Goal: Task Accomplishment & Management: Manage account settings

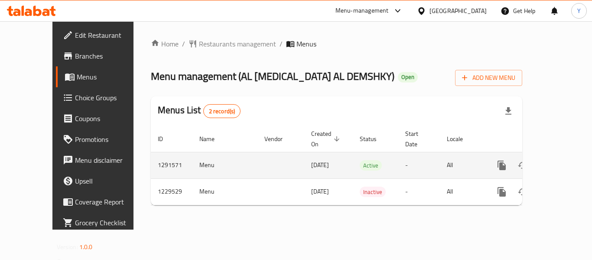
click at [559, 160] on icon "enhanced table" at bounding box center [564, 165] width 10 height 10
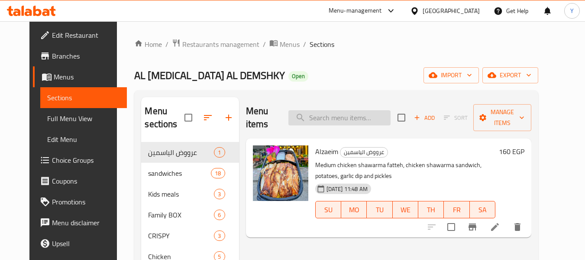
click at [314, 110] on input "search" at bounding box center [340, 117] width 102 height 15
type input "الدويتو"
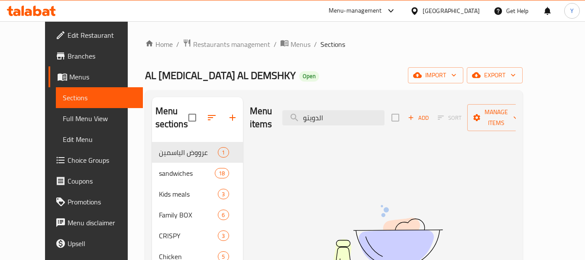
drag, startPoint x: 349, startPoint y: 112, endPoint x: 283, endPoint y: 108, distance: 66.4
click at [283, 108] on div "Menu items الدويتو Add Sort Manage items" at bounding box center [383, 117] width 266 height 41
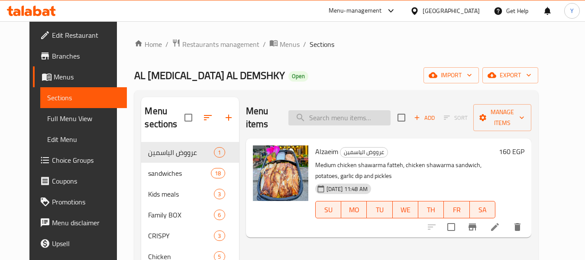
click at [357, 110] on input "search" at bounding box center [340, 117] width 102 height 15
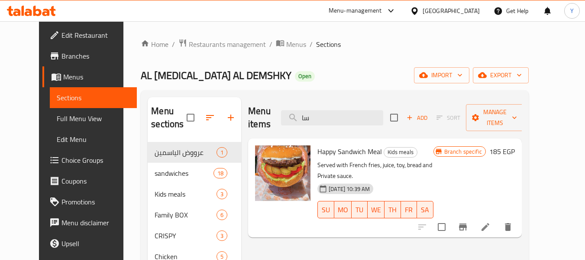
type input "س"
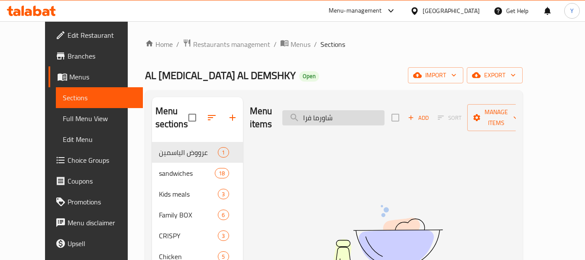
click at [324, 112] on input "شاورما فرا" at bounding box center [334, 117] width 102 height 15
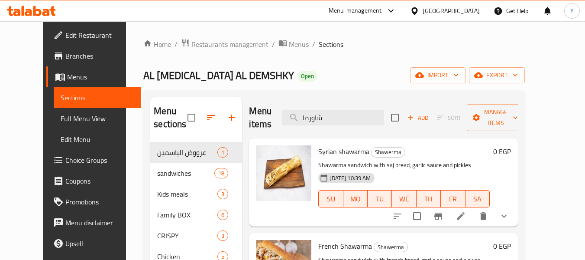
type input "شاورما"
click at [510, 216] on icon "show more" at bounding box center [504, 216] width 10 height 10
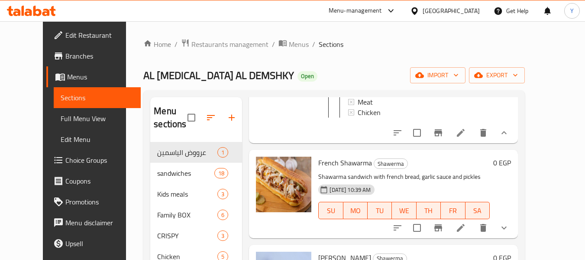
scroll to position [173, 0]
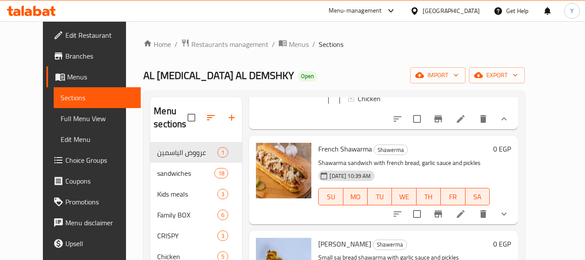
click at [510, 219] on icon "show more" at bounding box center [504, 213] width 10 height 10
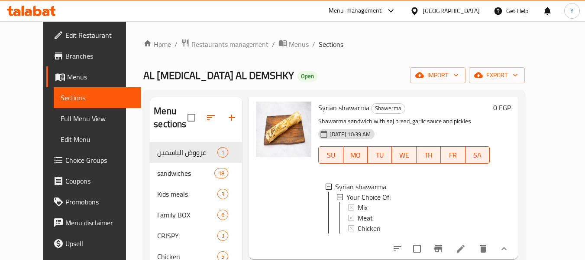
scroll to position [43, 0]
click at [318, 107] on span "Syrian shawarma" at bounding box center [343, 107] width 51 height 13
copy span "Syrian"
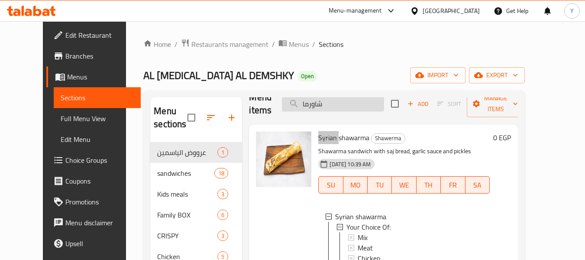
scroll to position [0, 0]
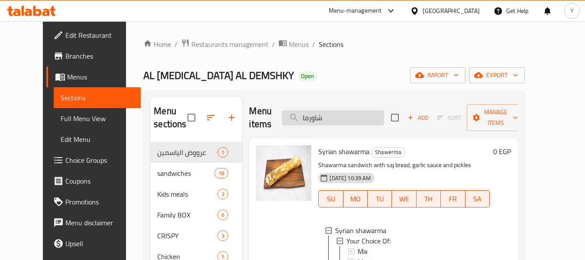
drag, startPoint x: 350, startPoint y: 117, endPoint x: 300, endPoint y: 117, distance: 49.4
click at [300, 117] on input "شاورما" at bounding box center [333, 117] width 102 height 15
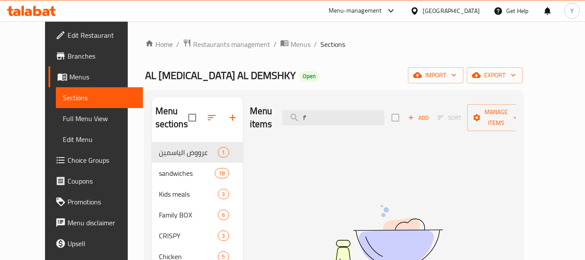
type input "f"
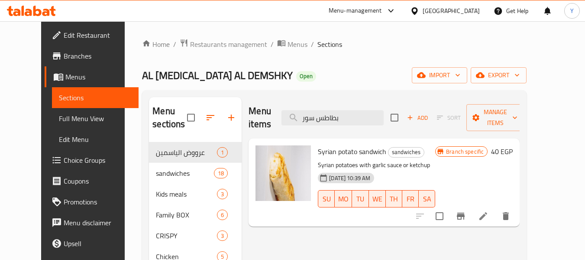
drag, startPoint x: 361, startPoint y: 111, endPoint x: 279, endPoint y: 106, distance: 82.5
click at [279, 106] on div "Menu items بطاطس سور Add Sort Manage items" at bounding box center [384, 117] width 271 height 41
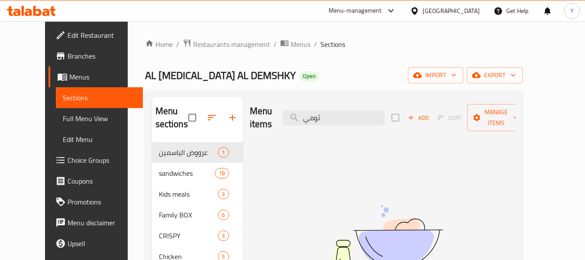
drag, startPoint x: 338, startPoint y: 108, endPoint x: 289, endPoint y: 114, distance: 49.3
click at [289, 114] on div "Menu items ثومي Add Sort Manage items" at bounding box center [383, 117] width 266 height 41
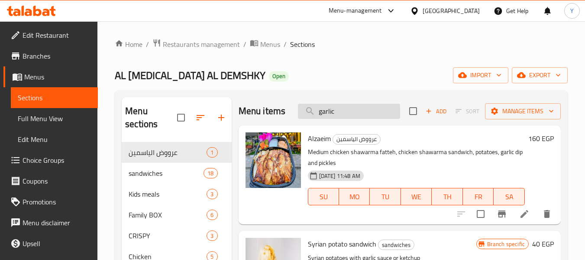
click at [341, 114] on input "garlic" at bounding box center [349, 111] width 102 height 15
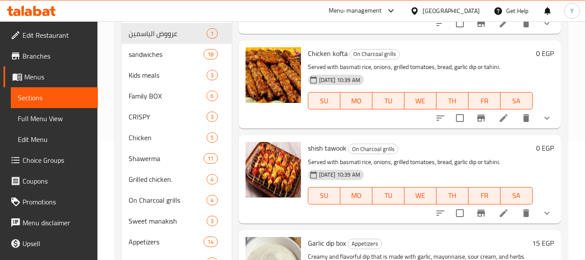
scroll to position [201, 0]
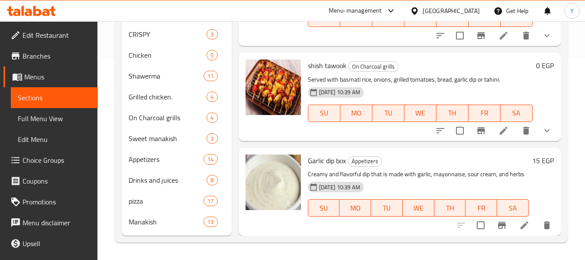
click at [325, 154] on span "Garlic dip box" at bounding box center [327, 160] width 38 height 13
click at [316, 154] on span "Garlic dip box" at bounding box center [327, 160] width 38 height 13
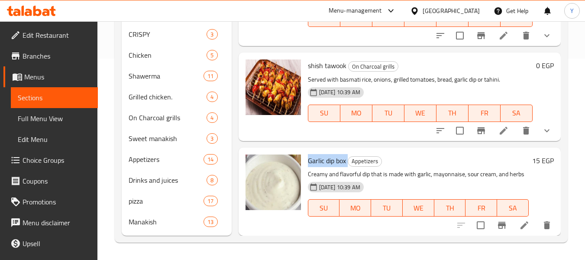
click at [318, 154] on span "Garlic dip box" at bounding box center [327, 160] width 38 height 13
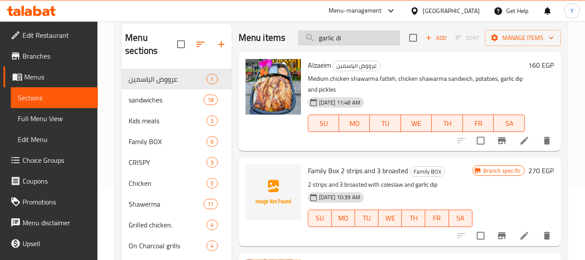
scroll to position [0, 0]
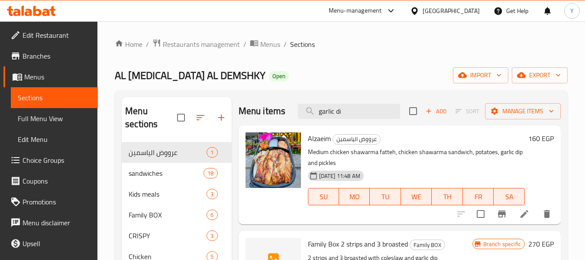
drag, startPoint x: 345, startPoint y: 117, endPoint x: 257, endPoint y: 113, distance: 88.1
click at [257, 113] on div "Menu items garlic di Add Sort Manage items" at bounding box center [400, 111] width 322 height 28
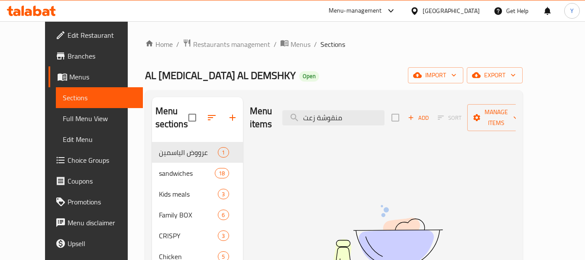
drag, startPoint x: 364, startPoint y: 110, endPoint x: 215, endPoint y: 96, distance: 149.7
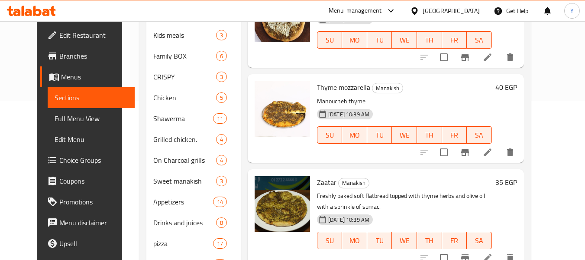
scroll to position [173, 0]
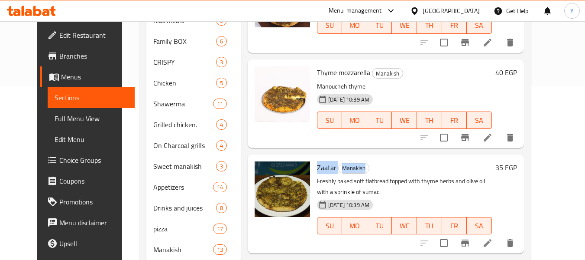
drag, startPoint x: 305, startPoint y: 154, endPoint x: 362, endPoint y: 155, distance: 56.8
click at [362, 158] on div "Zaatar Manakish Freshly baked soft flatbread topped with thyme herbs and olive …" at bounding box center [405, 204] width 182 height 92
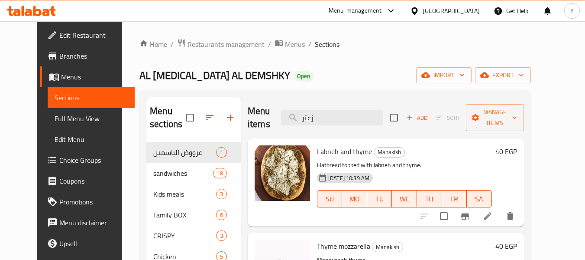
paste input "امية"
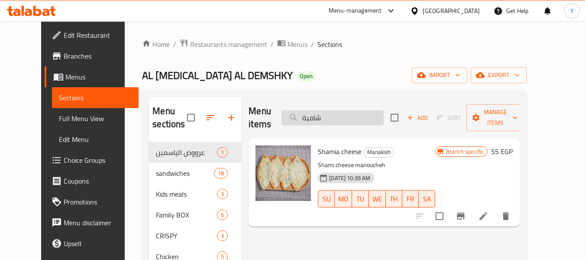
drag, startPoint x: 321, startPoint y: 112, endPoint x: 316, endPoint y: 112, distance: 4.8
click at [316, 112] on input "شامية" at bounding box center [333, 117] width 102 height 15
drag, startPoint x: 326, startPoint y: 114, endPoint x: 303, endPoint y: 124, distance: 25.3
click at [313, 113] on input "شامي" at bounding box center [333, 117] width 102 height 15
type input "شام"
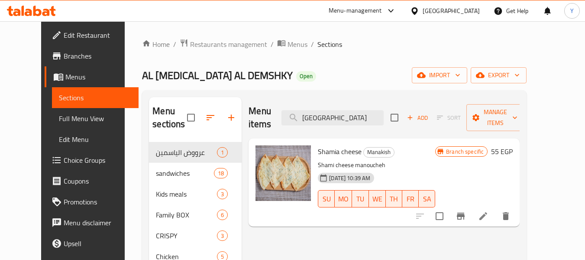
drag, startPoint x: 338, startPoint y: 110, endPoint x: 297, endPoint y: 113, distance: 40.8
click at [297, 113] on div "Menu items شام Add Sort Manage items" at bounding box center [384, 117] width 271 height 41
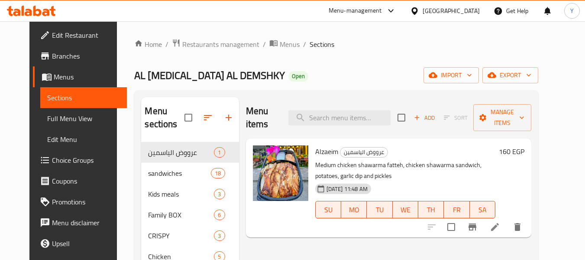
click at [47, 122] on span "Full Menu View" at bounding box center [83, 118] width 73 height 10
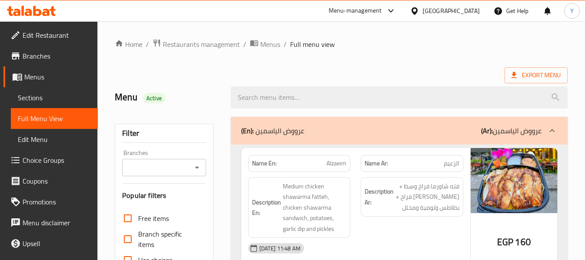
scroll to position [260, 0]
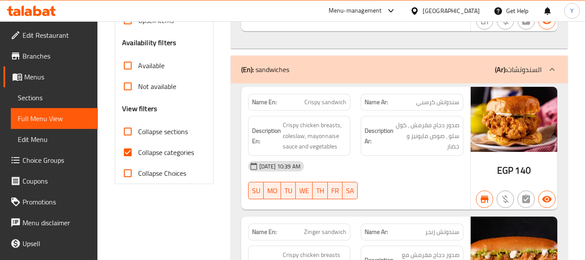
click at [140, 151] on span "Collapse categories" at bounding box center [166, 152] width 56 height 10
click at [138, 151] on input "Collapse categories" at bounding box center [127, 152] width 21 height 21
checkbox input "false"
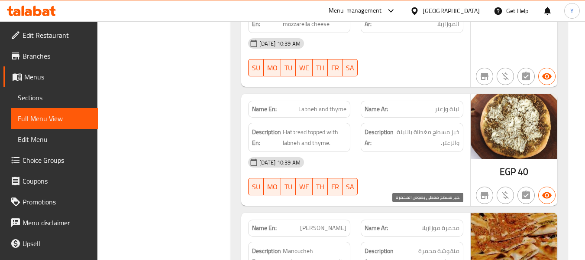
scroll to position [21352, 0]
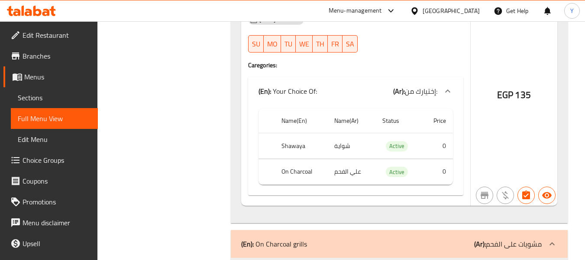
scroll to position [7932, 0]
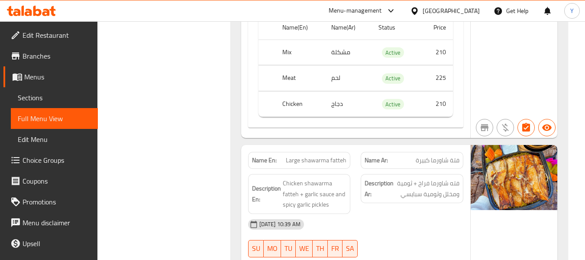
drag, startPoint x: 50, startPoint y: 99, endPoint x: 54, endPoint y: 100, distance: 4.4
click at [50, 99] on span "Sections" at bounding box center [54, 97] width 73 height 10
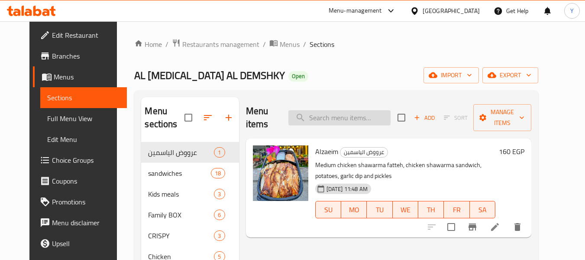
click at [378, 110] on input "search" at bounding box center [340, 117] width 102 height 15
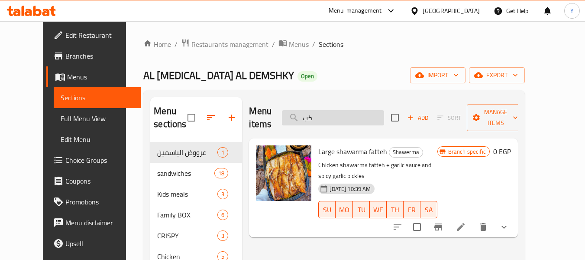
drag, startPoint x: 329, startPoint y: 113, endPoint x: 306, endPoint y: 109, distance: 22.9
click at [306, 110] on input "كب" at bounding box center [333, 117] width 102 height 15
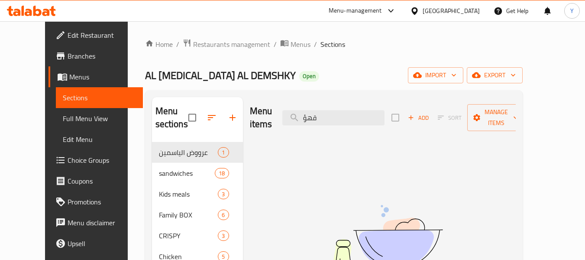
drag, startPoint x: 318, startPoint y: 115, endPoint x: 278, endPoint y: 115, distance: 39.9
click at [278, 115] on div "Menu items قهؤ Add Sort Manage items" at bounding box center [383, 117] width 266 height 41
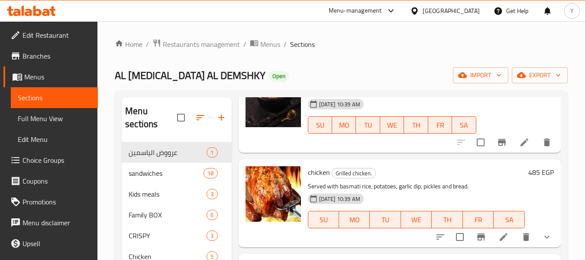
scroll to position [693, 0]
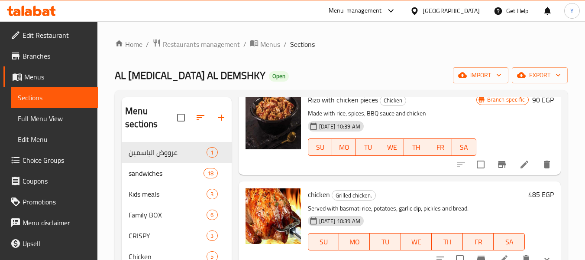
type input "rice"
click at [55, 122] on span "Full Menu View" at bounding box center [54, 118] width 73 height 10
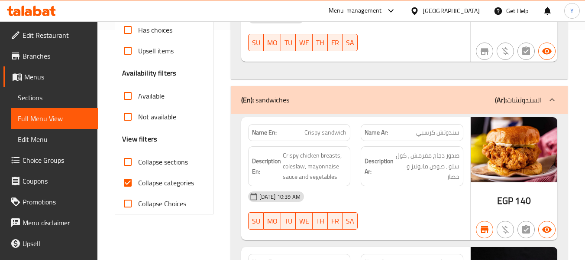
scroll to position [198, 0]
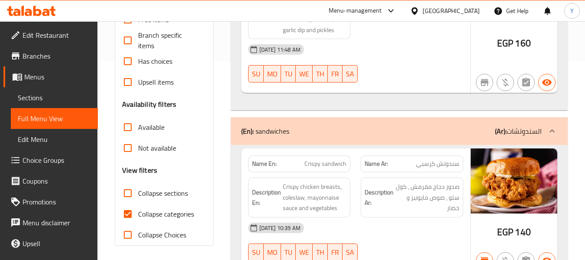
click at [148, 214] on span "Collapse categories" at bounding box center [166, 213] width 56 height 10
click at [138, 214] on input "Collapse categories" at bounding box center [127, 213] width 21 height 21
checkbox input "false"
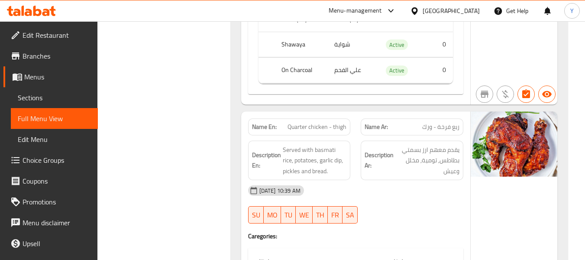
scroll to position [77, 0]
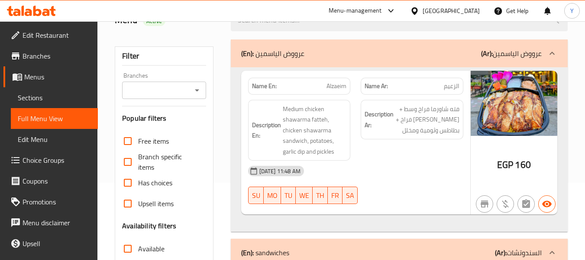
click at [45, 92] on link "Sections" at bounding box center [54, 97] width 87 height 21
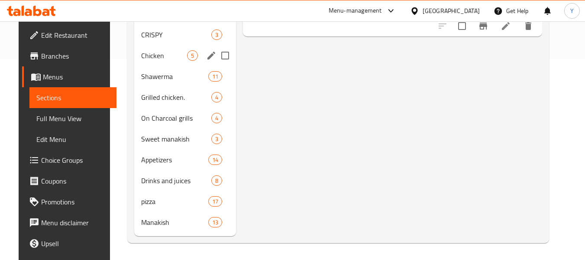
scroll to position [201, 0]
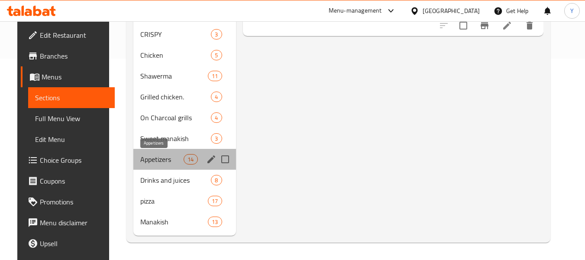
click at [157, 159] on div "عرووض الياسمين 1 sandwiches 18 Kids meals 3 Family BOX 6 CRISPY 3 Chicken 5 Sha…" at bounding box center [184, 86] width 103 height 291
click at [152, 159] on span "Appetizers" at bounding box center [162, 159] width 44 height 10
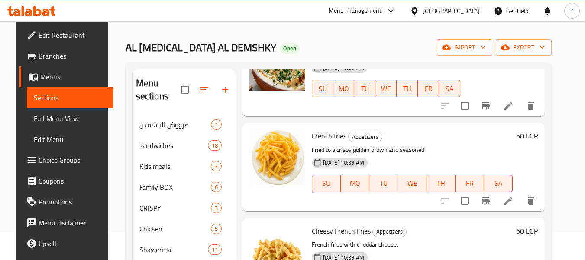
scroll to position [663, 0]
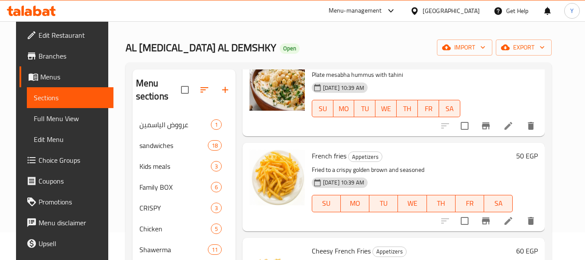
click at [323, 155] on span "French fries" at bounding box center [329, 155] width 35 height 13
copy h6 "French fries"
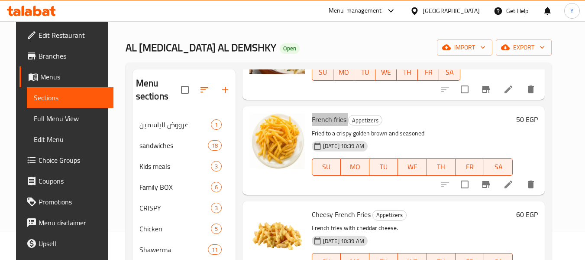
scroll to position [750, 0]
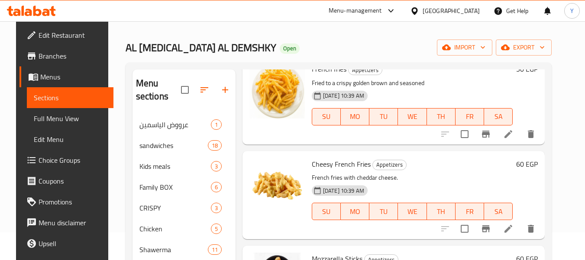
click at [357, 162] on span "Cheesy French Fries" at bounding box center [341, 163] width 59 height 13
copy h6 "Cheesy French Fries"
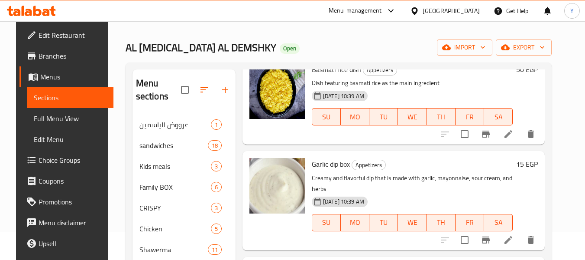
scroll to position [0, 0]
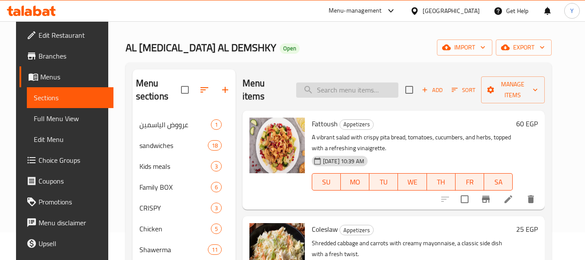
click at [358, 93] on input "search" at bounding box center [347, 89] width 102 height 15
paste input "مخلل"
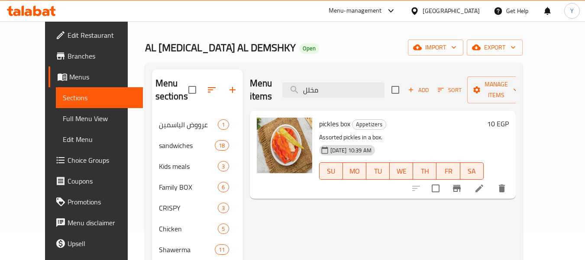
type input "مخلل"
drag, startPoint x: 55, startPoint y: 118, endPoint x: 331, endPoint y: 16, distance: 294.4
click at [63, 118] on span "Full Menu View" at bounding box center [99, 118] width 73 height 10
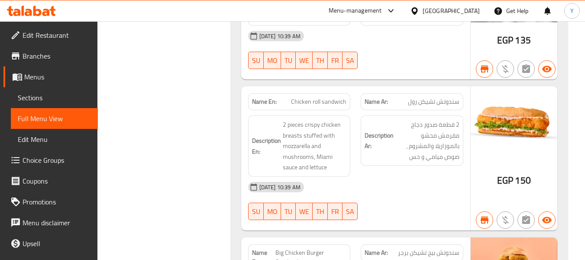
scroll to position [1158, 0]
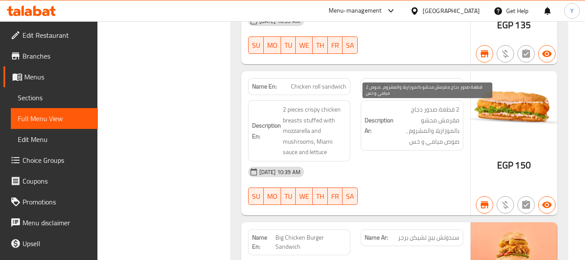
click at [448, 108] on span "2 قطعة صدور دجاج مقرمش محشو بالموزاريلا والمشروم ، صوص ميامي و خس" at bounding box center [428, 125] width 64 height 42
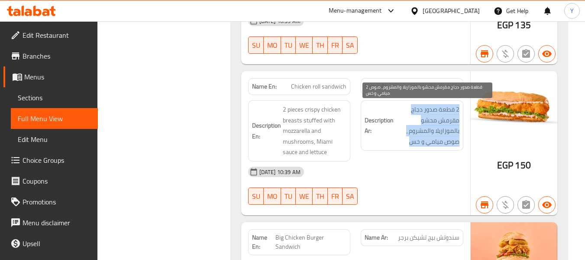
click at [448, 108] on span "2 قطعة صدور دجاج مقرمش محشو بالموزاريلا والمشروم ، صوص ميامي و خس" at bounding box center [428, 125] width 64 height 42
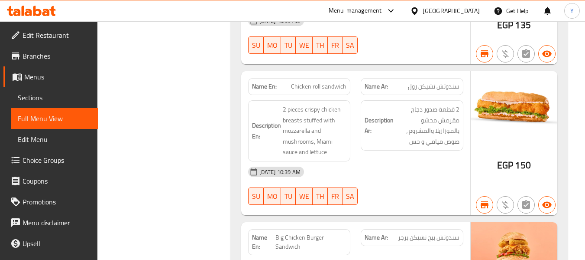
click at [446, 88] on span "سندوتش تشيكن رول" at bounding box center [434, 86] width 52 height 9
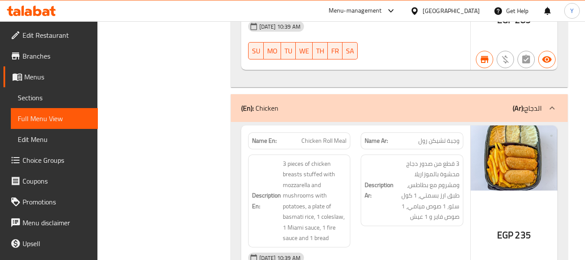
scroll to position [1115, 0]
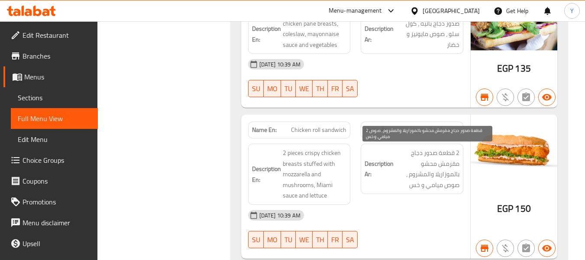
click at [455, 151] on span "2 قطعة صدور دجاج مقرمش محشو بالموزاريلا والمشروم ، صوص ميامي و خس" at bounding box center [428, 168] width 64 height 42
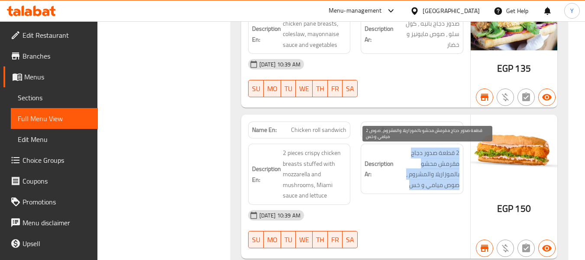
click at [455, 151] on span "2 قطعة صدور دجاج مقرمش محشو بالموزاريلا والمشروم ، صوص ميامي و خس" at bounding box center [428, 168] width 64 height 42
click at [441, 158] on span "2 قطعة صدور دجاج مقرمش محشو بالموزاريلا والمشروم ، صوص ميامي و خس" at bounding box center [428, 168] width 64 height 42
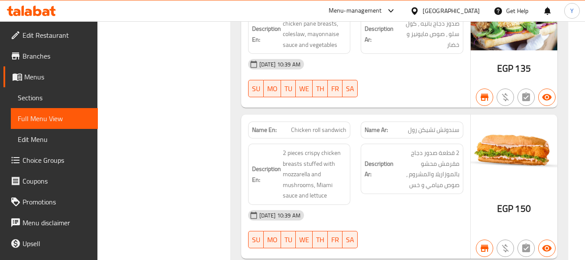
scroll to position [4734, 0]
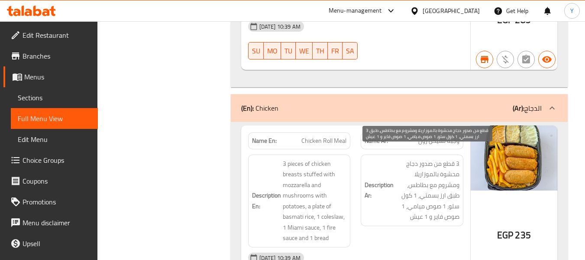
click at [438, 158] on span "3 قطع من صدور دجاج محشوة بالموزاريلا ومشروم مع بطاطس، طبق ارز بسمتي، 1 كول سلو،…" at bounding box center [428, 190] width 64 height 64
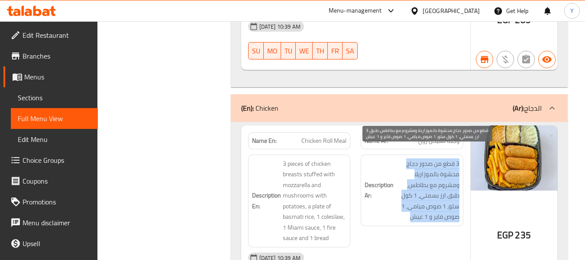
click at [438, 158] on span "3 قطع من صدور دجاج محشوة بالموزاريلا ومشروم مع بطاطس، طبق ارز بسمتي، 1 كول سلو،…" at bounding box center [428, 190] width 64 height 64
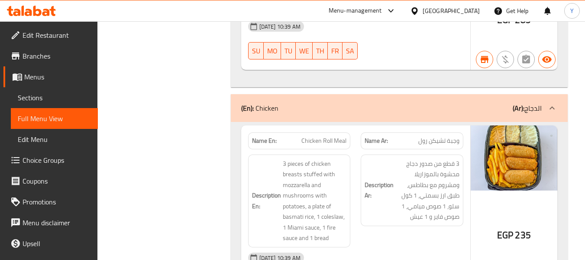
scroll to position [1115, 0]
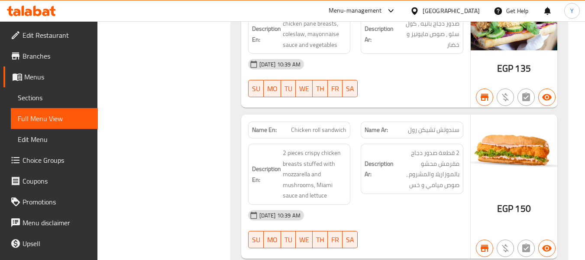
click at [427, 132] on span "سندوتش تشيكن رول" at bounding box center [434, 129] width 52 height 9
click at [426, 132] on span "سندوتش تشيكن رول" at bounding box center [434, 129] width 52 height 9
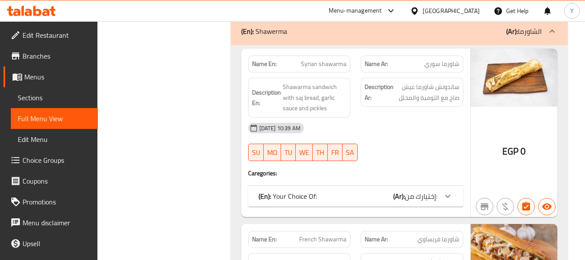
scroll to position [5633, 0]
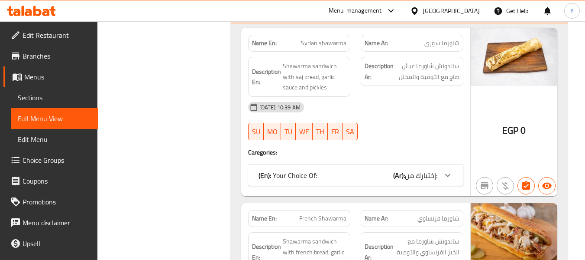
click at [410, 169] on span "إختيارك من:" at bounding box center [421, 175] width 32 height 13
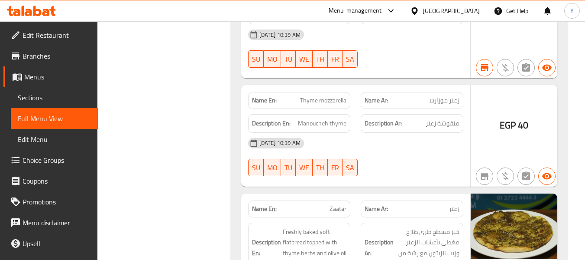
scroll to position [17105, 0]
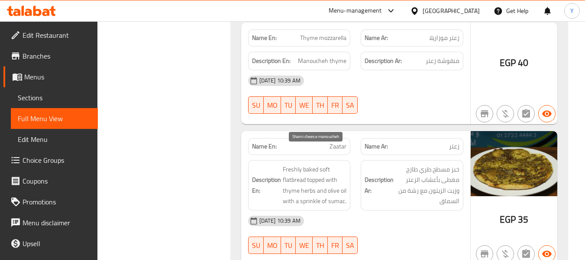
copy span "manoucheh"
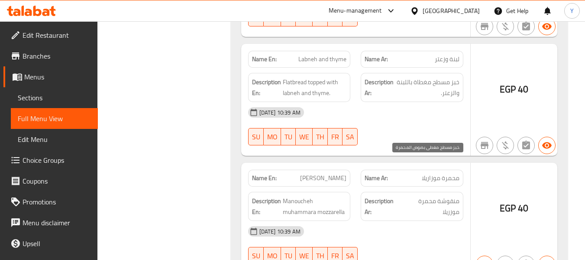
scroll to position [16749, 0]
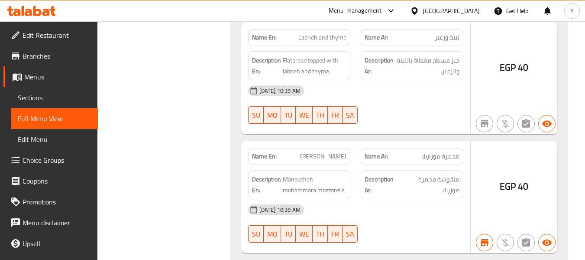
copy span "Muhammara"
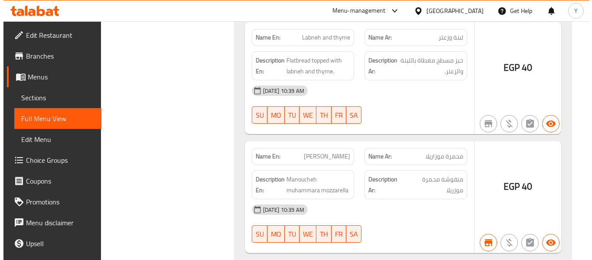
scroll to position [0, 0]
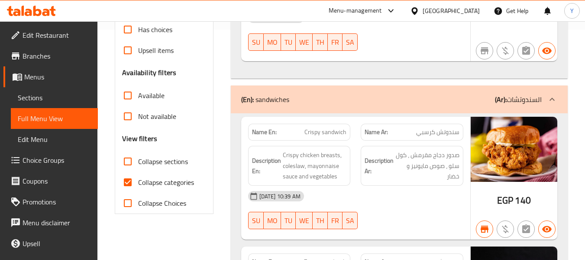
scroll to position [231, 0]
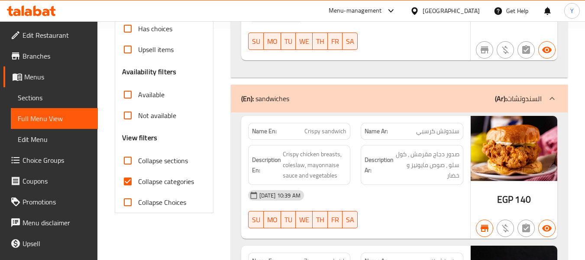
click at [172, 179] on span "Collapse categories" at bounding box center [166, 181] width 56 height 10
click at [138, 179] on input "Collapse categories" at bounding box center [127, 181] width 21 height 21
checkbox input "false"
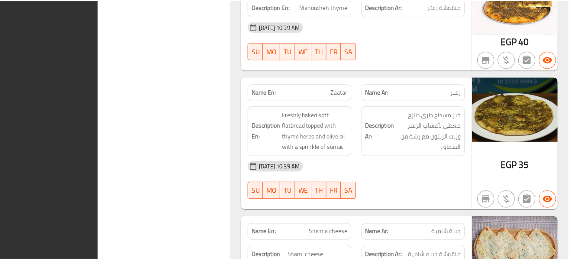
scroll to position [21743, 0]
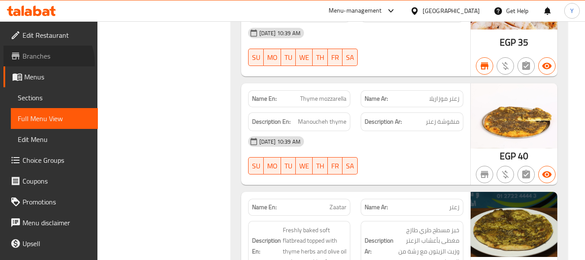
click at [41, 63] on link "Branches" at bounding box center [50, 55] width 94 height 21
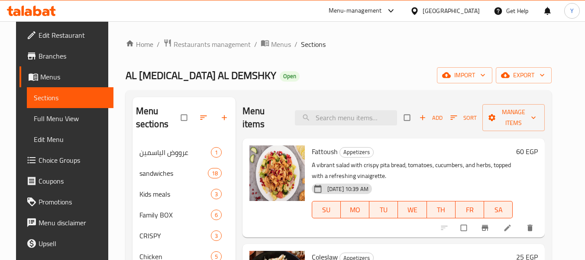
click at [409, 182] on div "29-05-2025 10:39 AM SU MO TU WE TH FR SA" at bounding box center [413, 203] width 208 height 47
click at [354, 124] on input "search" at bounding box center [346, 117] width 102 height 15
paste input "كرسبي"
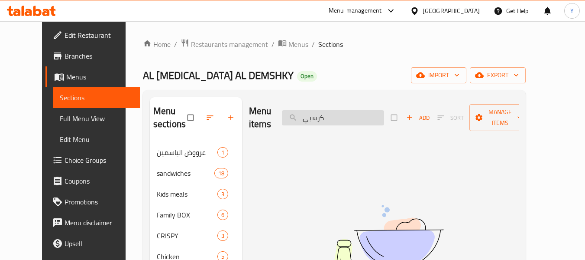
click at [349, 118] on input "كرسبي" at bounding box center [333, 117] width 102 height 15
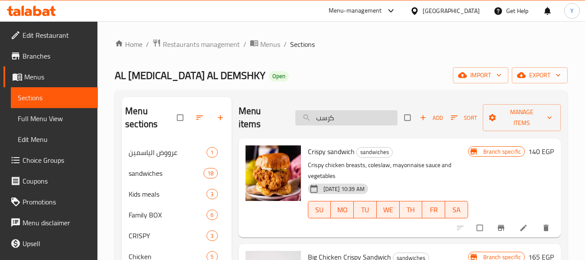
click at [348, 117] on input "كرسب" at bounding box center [347, 117] width 102 height 15
type input "كرسب"
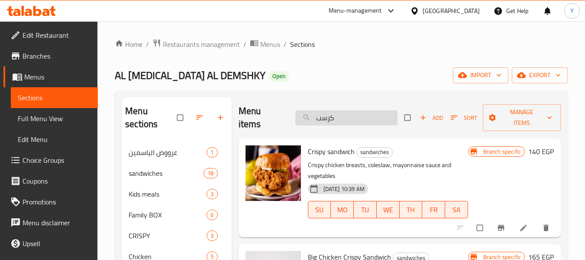
drag, startPoint x: 358, startPoint y: 112, endPoint x: 295, endPoint y: 110, distance: 62.9
click at [296, 110] on input "كرسب" at bounding box center [347, 117] width 102 height 15
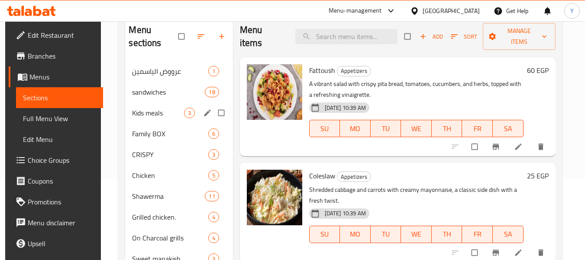
scroll to position [87, 0]
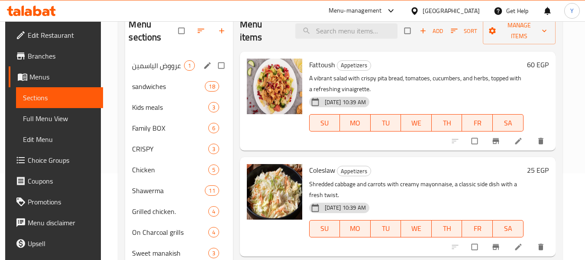
click at [170, 65] on span "عرووض الياسمين" at bounding box center [158, 65] width 52 height 10
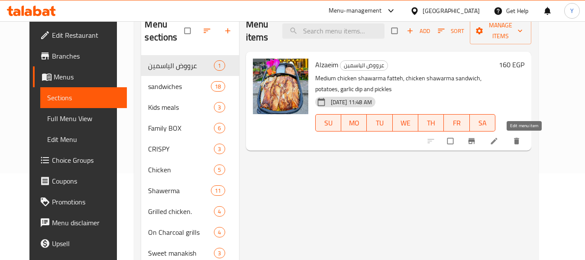
click at [499, 140] on icon at bounding box center [494, 140] width 9 height 9
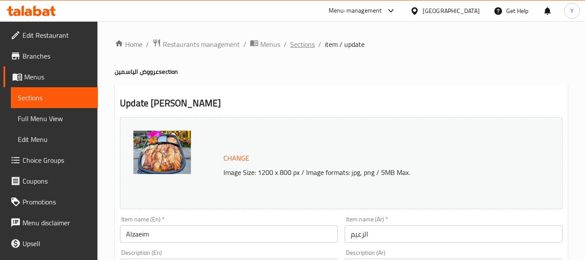
click at [292, 41] on span "Sections" at bounding box center [302, 44] width 25 height 10
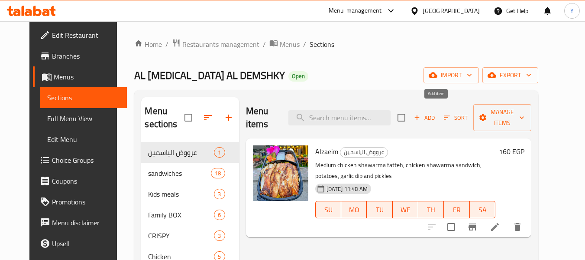
click at [436, 113] on span "Add" at bounding box center [424, 118] width 23 height 10
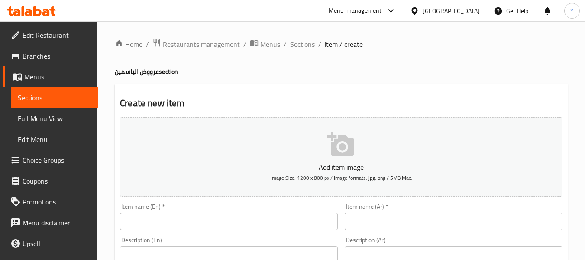
click at [391, 223] on input "text" at bounding box center [454, 220] width 218 height 17
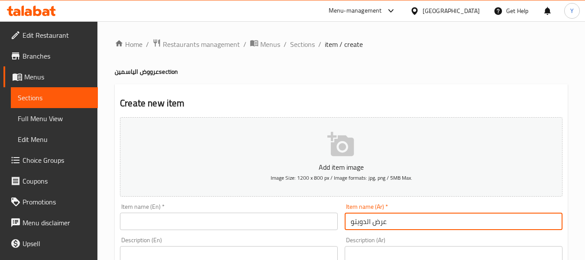
type input "عرض الدويتو"
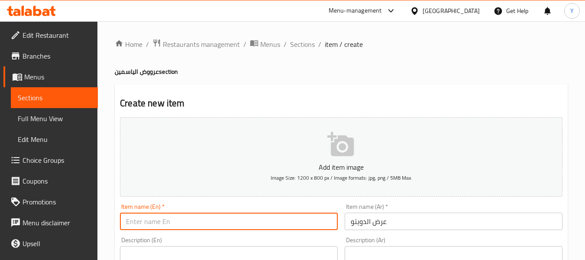
click at [170, 220] on input "text" at bounding box center [229, 220] width 218 height 17
click at [226, 218] on input "text" at bounding box center [229, 220] width 218 height 17
paste input "Duet"
type input "Duetto Offer"
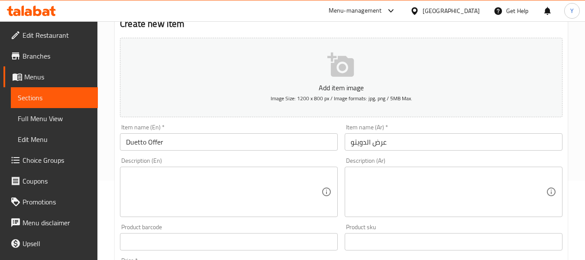
scroll to position [87, 0]
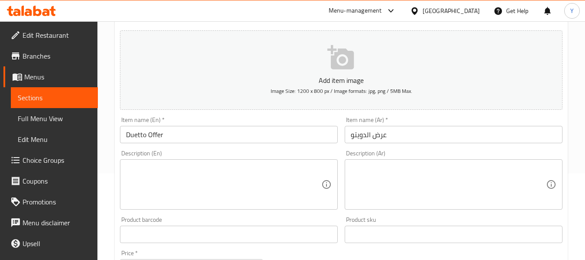
click at [397, 175] on textarea at bounding box center [448, 184] width 195 height 41
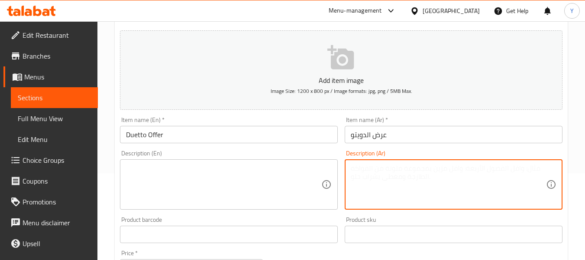
paste textarea "ساندوتش شاورما فراخ + ساندوتش بطاطس سوري + ثومية"
drag, startPoint x: 449, startPoint y: 171, endPoint x: 455, endPoint y: 172, distance: 6.2
click at [455, 172] on textarea "ساندوتش شاورما فراخ + ساندوتش بطاطس سوري + ثومية" at bounding box center [448, 184] width 195 height 41
drag, startPoint x: 370, startPoint y: 166, endPoint x: 375, endPoint y: 168, distance: 5.2
click at [375, 168] on textarea "ساندوتش شاورما فراخ، ساندوتش بطاطس سوري + ثومية" at bounding box center [448, 184] width 195 height 41
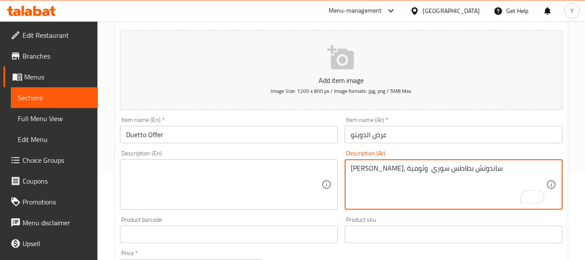
type textarea "ساندوتش شاورما فراخ، ساندوتش بطاطس سوري وثومية"
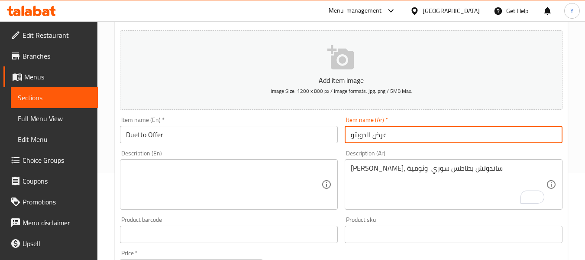
drag, startPoint x: 358, startPoint y: 130, endPoint x: 341, endPoint y: 130, distance: 16.5
click at [341, 130] on div "Item name (Ar)   * عرض الدويتو Item name (Ar) *" at bounding box center [453, 129] width 225 height 33
click at [363, 132] on input "عرض الدويتو" at bounding box center [454, 134] width 218 height 17
type input "عرض"
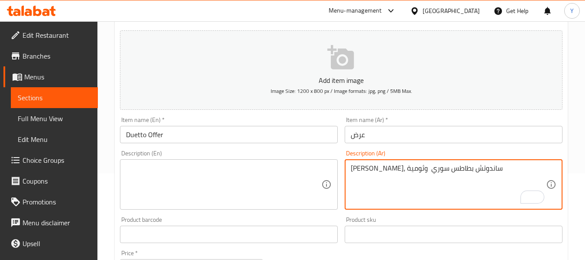
click at [491, 170] on textarea "ساندوتش شاورما فراخ، ساندوتش بطاطس سوري وثومية" at bounding box center [448, 184] width 195 height 41
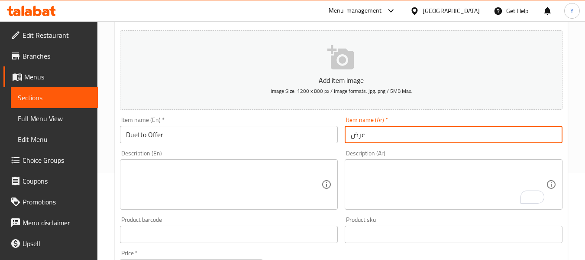
click at [392, 131] on input "عرض" at bounding box center [454, 134] width 218 height 17
type input "عرض طير انت"
click at [138, 131] on input "Duetto Offer" at bounding box center [229, 134] width 218 height 17
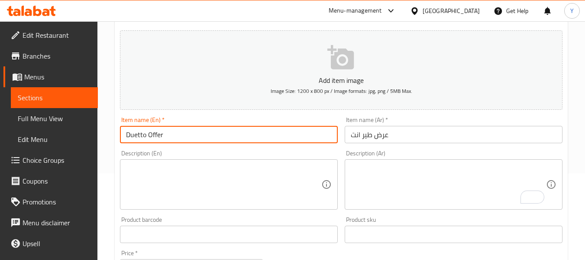
click at [138, 131] on input "Duetto Offer" at bounding box center [229, 134] width 218 height 17
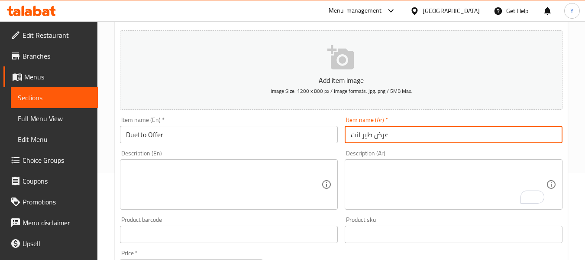
drag, startPoint x: 374, startPoint y: 129, endPoint x: 378, endPoint y: 132, distance: 5.6
click at [377, 130] on input "عرض طير انت" at bounding box center [454, 134] width 218 height 17
click at [378, 132] on input "عرض طير انت" at bounding box center [454, 134] width 218 height 17
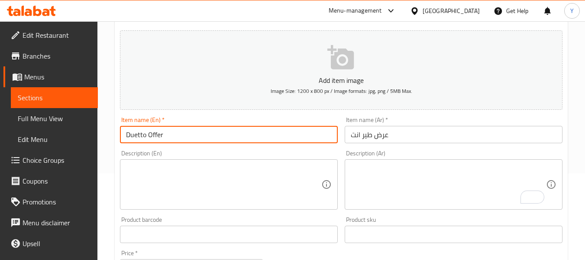
drag, startPoint x: 188, startPoint y: 134, endPoint x: 88, endPoint y: 133, distance: 99.2
click at [88, 133] on div "Edit Restaurant Branches Menus Sections Full Menu View Edit Menu Choice Groups …" at bounding box center [292, 230] width 585 height 591
paste input "tayr ant"
click at [134, 137] on input "tayr ant" at bounding box center [229, 134] width 218 height 17
click at [143, 134] on input "tayr ant" at bounding box center [229, 134] width 218 height 17
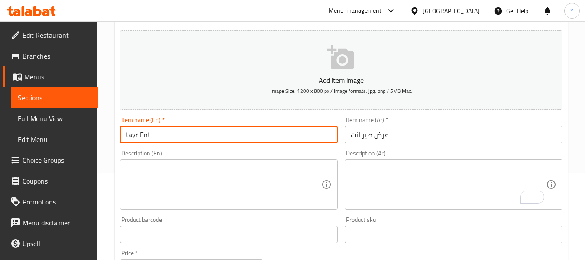
click at [148, 139] on input "tayr Ent" at bounding box center [229, 134] width 218 height 17
click at [150, 139] on input "tayr Ent" at bounding box center [229, 134] width 218 height 17
drag, startPoint x: 130, startPoint y: 137, endPoint x: 123, endPoint y: 135, distance: 6.7
click at [123, 135] on input "tayr Enta Offer" at bounding box center [229, 134] width 218 height 17
click at [133, 135] on input "Tayr Enta Offer" at bounding box center [229, 134] width 218 height 17
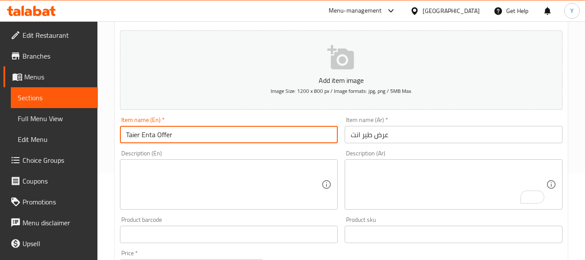
type input "Taier Enta Offer"
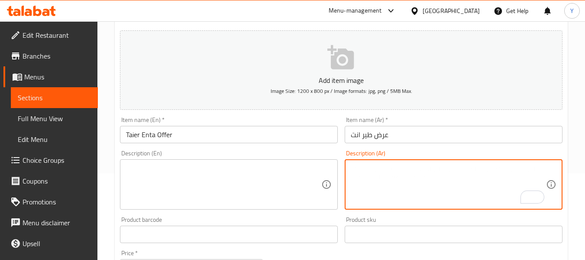
click at [366, 192] on textarea "To enrich screen reader interactions, please activate Accessibility in Grammarl…" at bounding box center [448, 184] width 195 height 41
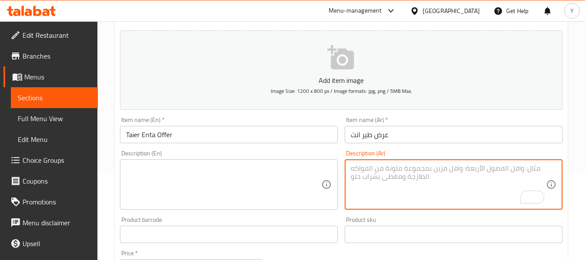
paste textarea "منقوشة زعتر + منقوشه شامية + منقوشه محمرة"
drag, startPoint x: 452, startPoint y: 170, endPoint x: 458, endPoint y: 171, distance: 6.6
click at [458, 171] on textarea "منقوشة زعتر + منقوشه شامية + منقوشه محمرة" at bounding box center [448, 184] width 195 height 41
click at [422, 170] on textarea "منقوشة زعتر، منقوشه شامية + منقوشه محمرة" at bounding box center [448, 184] width 195 height 41
drag, startPoint x: 397, startPoint y: 168, endPoint x: 401, endPoint y: 170, distance: 5.1
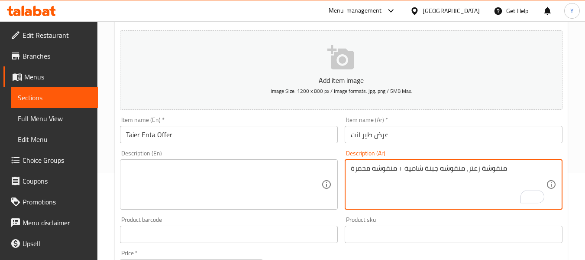
click at [401, 170] on textarea "منقوشة زعتر، منقوشه جبنة شامية + منقوشه محمرة" at bounding box center [448, 184] width 195 height 41
type textarea "منقوشة زعتر، منقوشه جبنة شامية ومنقوشه محمرة"
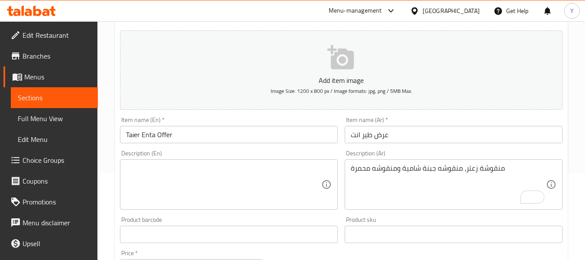
click at [422, 163] on div "منقوشة زعتر، منقوشه جبنة شامية ومنقوشه محمرة Description (Ar)" at bounding box center [454, 184] width 218 height 50
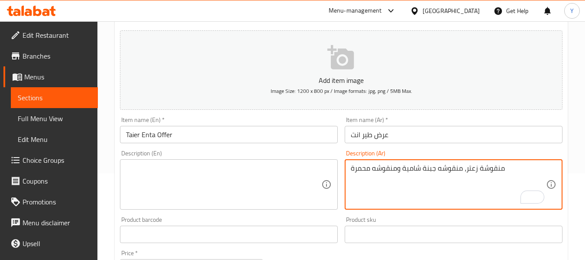
click at [422, 163] on div "منقوشة زعتر، منقوشه جبنة شامية ومنقوشه محمرة Description (Ar)" at bounding box center [454, 184] width 218 height 50
click at [422, 166] on textarea "منقوشة زعتر، منقوشه جبنة شامية ومنقوشه محمرة" at bounding box center [448, 184] width 195 height 41
drag, startPoint x: 379, startPoint y: 162, endPoint x: 368, endPoint y: 167, distance: 11.8
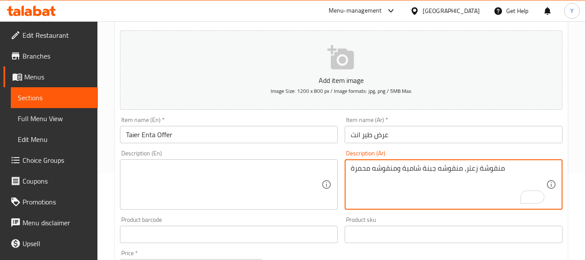
click at [368, 167] on textarea "منقوشة زعتر، منقوشه جبنة شامية ومنقوشه محمرة" at bounding box center [448, 184] width 195 height 41
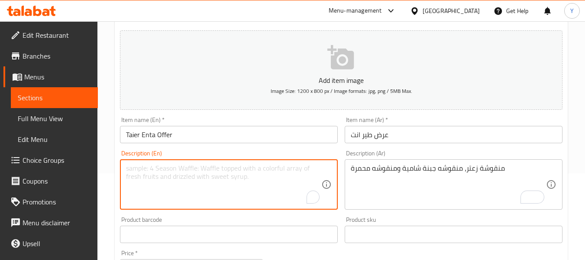
click at [192, 180] on textarea "To enrich screen reader interactions, please activate Accessibility in Grammarl…" at bounding box center [223, 184] width 195 height 41
paste textarea "Zaatar manoushe, Shami cheese manoushe, and reddish manoushe"
click at [160, 171] on textarea "Zaatar manoushe, Shami cheese manoushe, and reddish manoushe" at bounding box center [223, 184] width 195 height 41
click at [160, 170] on textarea "Zaatar manoushe, Shami cheese manoushe, and reddish manoushe" at bounding box center [223, 184] width 195 height 41
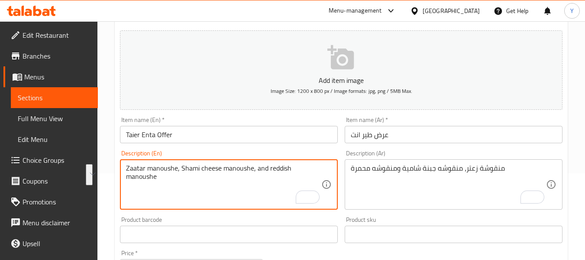
click at [162, 164] on textarea "Zaatar manoushe, Shami cheese manoushe, and reddish manoushe" at bounding box center [223, 184] width 195 height 41
paste textarea "cheh"
click at [214, 169] on textarea "Zaatar manoucheh, Shami cheese manoushe, and reddish manoushe" at bounding box center [223, 184] width 195 height 41
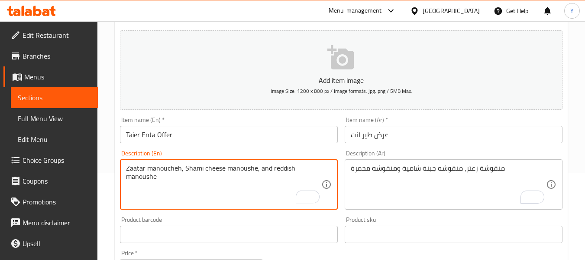
click at [240, 168] on textarea "Zaatar manoucheh, Shami cheese manoushe, and reddish manoushe" at bounding box center [223, 184] width 195 height 41
paste textarea "cheh"
click at [288, 171] on textarea "Zaatar manoucheh, Shami cheese manoucheh, and reddish manoushe" at bounding box center [223, 184] width 195 height 41
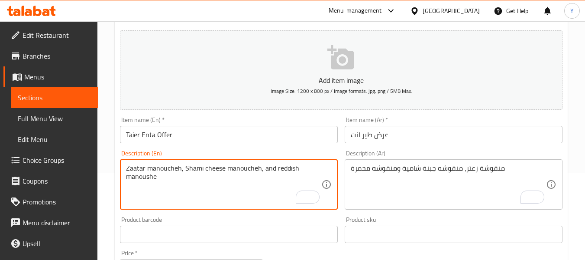
paste textarea "Muhammara"
click at [277, 166] on textarea "Zaatar manoucheh, Shami cheese manoucheh, and Muhammara manoushe" at bounding box center [223, 184] width 195 height 41
click at [239, 170] on textarea "Zaatar manoucheh, Shami cheese manoucheh, and muhammara manoushe" at bounding box center [223, 184] width 195 height 41
click at [136, 178] on textarea "Zaatar manoucheh, Shami cheese manoucheh, and muhammara manoushe" at bounding box center [223, 184] width 195 height 41
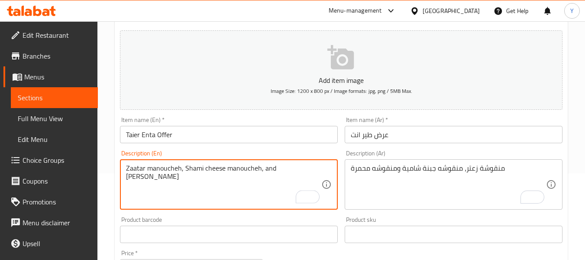
click at [136, 178] on textarea "Zaatar manoucheh, Shami cheese manoucheh, and muhammara manoushe" at bounding box center [223, 184] width 195 height 41
paste textarea "cheh"
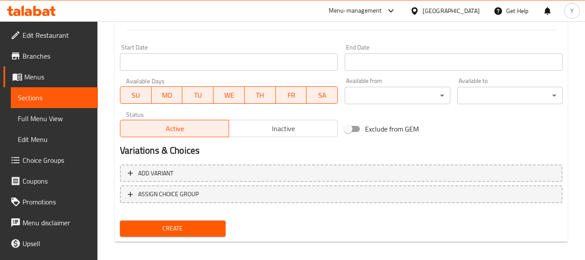
type textarea "Zaatar manoucheh, Shami cheese manoucheh, and [PERSON_NAME]"
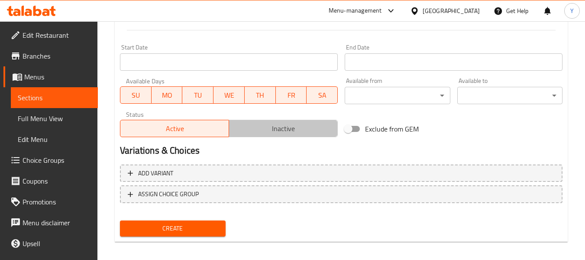
click at [270, 124] on span "Inactive" at bounding box center [284, 128] width 102 height 13
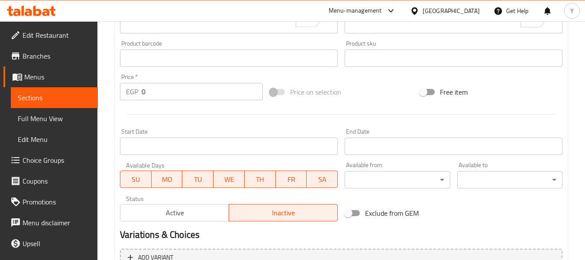
scroll to position [173, 0]
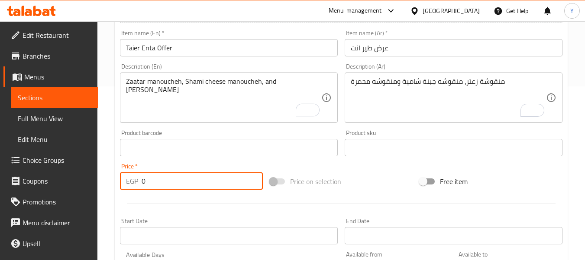
click at [189, 172] on input "0" at bounding box center [202, 180] width 121 height 17
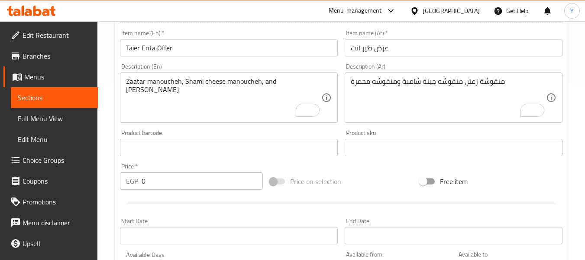
scroll to position [217, 0]
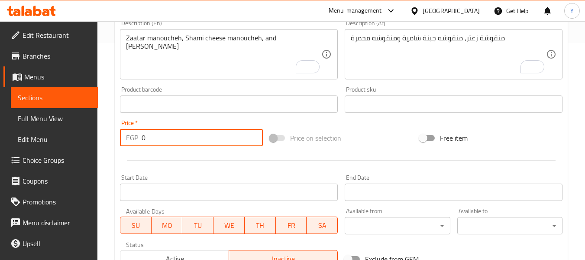
drag, startPoint x: 161, startPoint y: 139, endPoint x: 125, endPoint y: 131, distance: 36.8
click at [125, 131] on div "EGP 0 Price *" at bounding box center [191, 137] width 143 height 17
paste input "15"
type input "150"
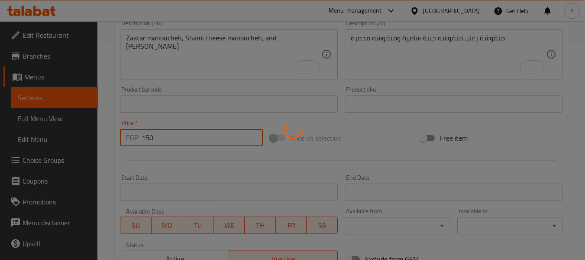
type input "0"
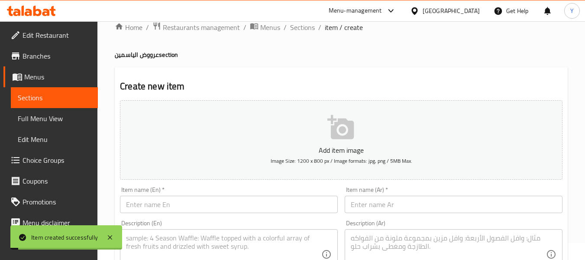
scroll to position [0, 0]
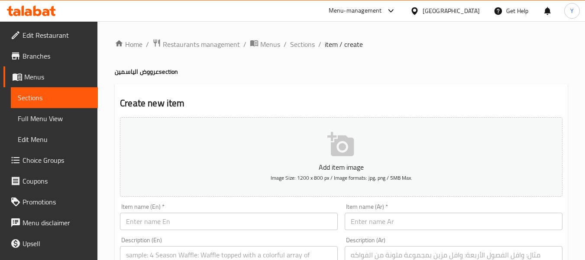
click at [371, 219] on input "text" at bounding box center [454, 220] width 218 height 17
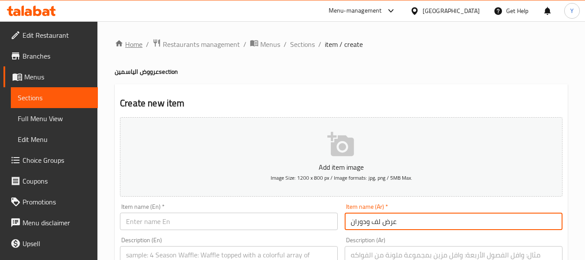
type input "عرض لف ودوران"
click at [183, 220] on input "text" at bounding box center [229, 220] width 218 height 17
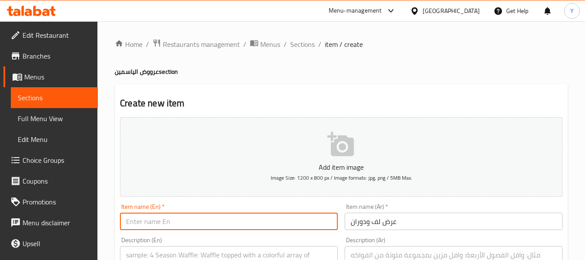
paste input "afa wadawaran"
click at [127, 220] on input "afa wadawaran" at bounding box center [229, 220] width 218 height 17
click at [138, 226] on input "Lafa wadawaran" at bounding box center [229, 220] width 218 height 17
click at [139, 222] on input "Laf wadawaran" at bounding box center [229, 220] width 218 height 17
click at [144, 221] on input "Laf Wadawaran" at bounding box center [229, 220] width 218 height 17
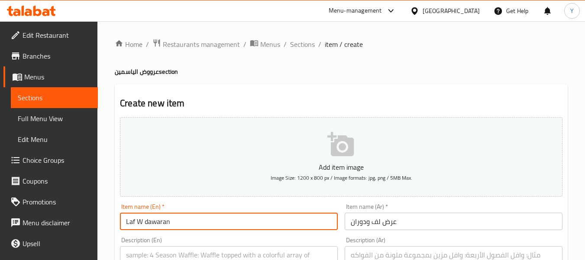
click at [146, 222] on input "Laf W dawaran" at bounding box center [229, 220] width 218 height 17
click at [186, 221] on input "Laf W Dawaran" at bounding box center [229, 220] width 218 height 17
type input "Laf W Dawaran Offer"
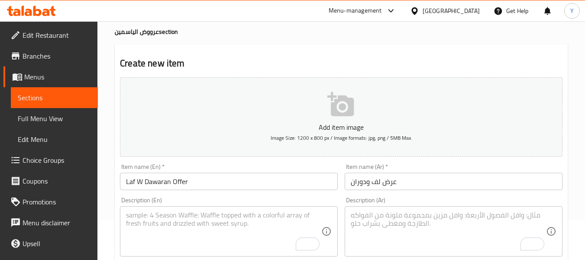
scroll to position [87, 0]
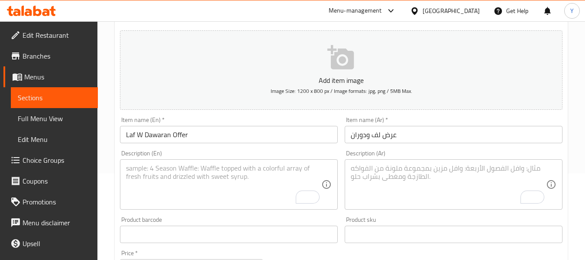
click at [432, 173] on textarea "To enrich screen reader interactions, please activate Accessibility in Grammarl…" at bounding box center [448, 184] width 195 height 41
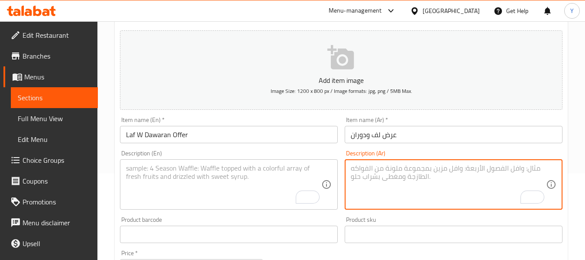
paste textarea "قطعه تشكن رول + قطعه كريسبي + ارز + كول سلو + ثومية + فاير صوص"
drag, startPoint x: 485, startPoint y: 169, endPoint x: 492, endPoint y: 168, distance: 7.4
click at [492, 168] on textarea "قطعه تشكن رول + قطعه كريسبي + ارز + كول سلو + ثومية + فاير صوص" at bounding box center [448, 184] width 195 height 41
drag, startPoint x: 437, startPoint y: 169, endPoint x: 442, endPoint y: 170, distance: 4.4
click at [442, 170] on textarea "قطعه تشكن رول،قطعه كريسبي + ارز + كول سلو + ثومية + فاير صوص" at bounding box center [448, 184] width 195 height 41
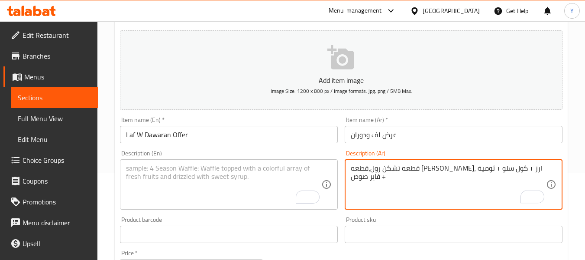
click at [432, 169] on textarea "قطعه تشكن رول،قطعه كريسبي، ارز + كول سلو + ثومية + فاير صوص" at bounding box center [448, 184] width 195 height 41
drag, startPoint x: 422, startPoint y: 169, endPoint x: 427, endPoint y: 170, distance: 4.7
click at [427, 170] on textarea "قطعه تشكن رول،قطعه كريسبي، أرز + كول سلو + ثومية + فاير صوص" at bounding box center [448, 184] width 195 height 41
click at [433, 167] on textarea "قطعه تشكن رول،قطعه كريسبي، أرز + كول سلو + ثومية + فاير صوص" at bounding box center [448, 184] width 195 height 41
click at [426, 166] on textarea "قطعه تشكن رول،قطعه كريسبي، طبق أرز + كول سلو + ثومية + فاير صوص" at bounding box center [448, 184] width 195 height 41
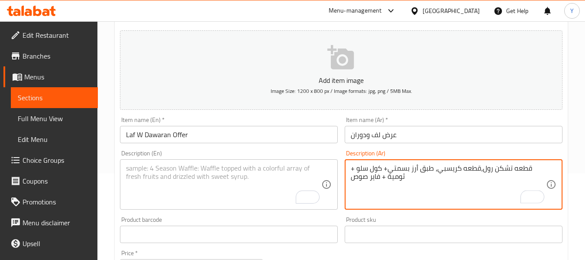
drag, startPoint x: 385, startPoint y: 165, endPoint x: 390, endPoint y: 167, distance: 5.5
click at [390, 167] on textarea "قطعه تشكن رول،قطعه كريسبي، طبق أرز بسمتي+ كول سلو + ثومية + فاير صوص" at bounding box center [448, 184] width 195 height 41
click at [353, 167] on textarea "قطعه تشكن رول،قطعه كريسبي، طبق أرز بسمتي، كول سلو + ثومية + فاير صوص" at bounding box center [448, 184] width 195 height 41
click at [383, 177] on textarea "قطعه تشكن رول،قطعه كريسبي، طبق أرز بسمتي، كول سلو، ثومية + فاير صوص" at bounding box center [448, 184] width 195 height 41
drag, startPoint x: 381, startPoint y: 176, endPoint x: 385, endPoint y: 179, distance: 5.1
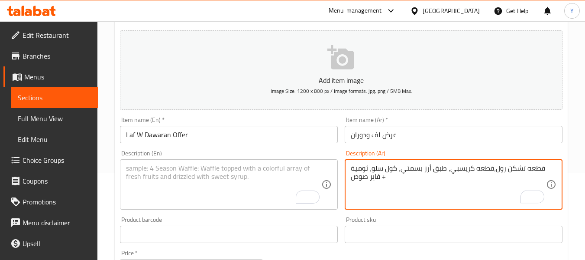
click at [385, 179] on textarea "قطعه تشكن رول،قطعه كريسبي، طبق أرز بسمتي، كول سلو، ثومية + فاير صوص" at bounding box center [448, 184] width 195 height 41
click at [397, 169] on textarea "قطعه تشكن رول،قطعه كريسبي، طبق أرز بسمتي، كول سلو، ثومية وفاير صوص" at bounding box center [448, 184] width 195 height 41
click at [409, 170] on textarea "قطعه تشكن رول،قطعه كريسبي، طبق أرز بسمتي، سلطة كول سلو، ثومية وفاير صوص" at bounding box center [448, 184] width 195 height 41
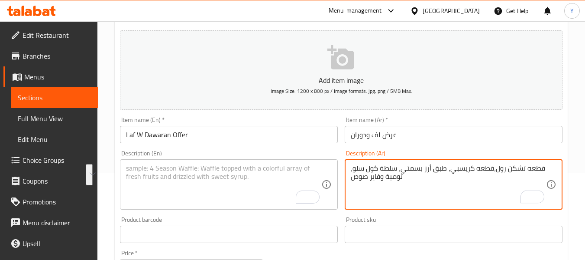
type textarea "قطعه تشكن رول،قطعه كريسبي، طبق أرز بسمتي، سلطة كول سلو، ثومية وفاير صوص"
click at [242, 171] on textarea "To enrich screen reader interactions, please activate Accessibility in Grammarl…" at bounding box center [223, 184] width 195 height 41
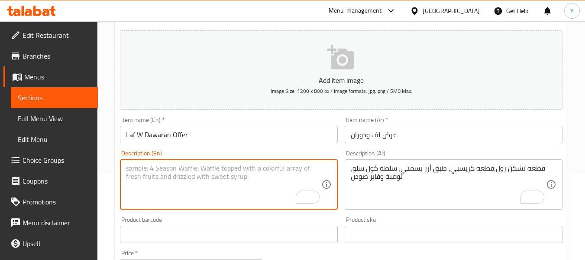
paste textarea "Chicken roll piece, crispy piece, basmati rice plate, coleslaw salad, garlic sa…"
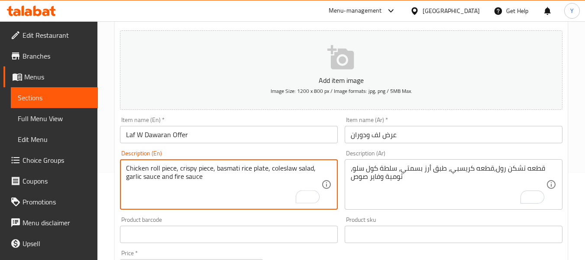
click at [162, 169] on textarea "Chicken roll piece, crispy piece, basmati rice plate, coleslaw salad, garlic sa…" at bounding box center [223, 184] width 195 height 41
click at [146, 177] on textarea "Chicken roll piece, crispy piece, basmati rice plate, coleslaw salad, garlic sa…" at bounding box center [223, 184] width 195 height 41
click at [146, 177] on textarea "Chicken roll piece, crispy piece, basmati rice plate, coleslaw salad, garlic يه…" at bounding box center [223, 184] width 195 height 41
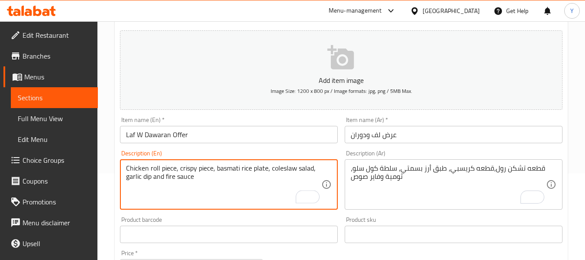
type textarea "Chicken roll piece, crispy piece, basmati rice plate, coleslaw salad, garlic di…"
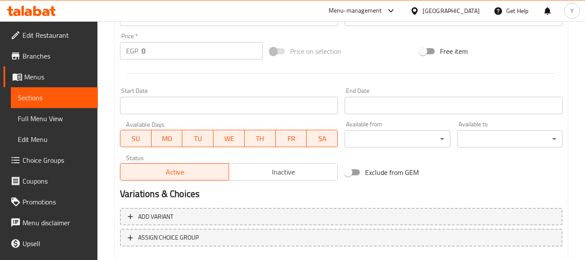
click at [277, 174] on span "Inactive" at bounding box center [284, 172] width 102 height 13
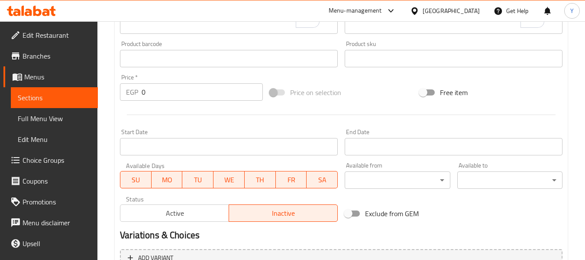
scroll to position [217, 0]
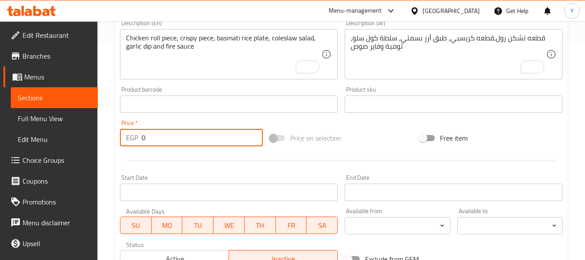
drag, startPoint x: 151, startPoint y: 141, endPoint x: 137, endPoint y: 136, distance: 14.7
click at [137, 136] on div "EGP 0 Price *" at bounding box center [191, 137] width 143 height 17
paste input "22"
type input "220"
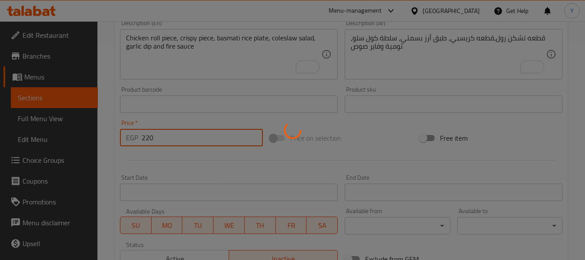
type input "0"
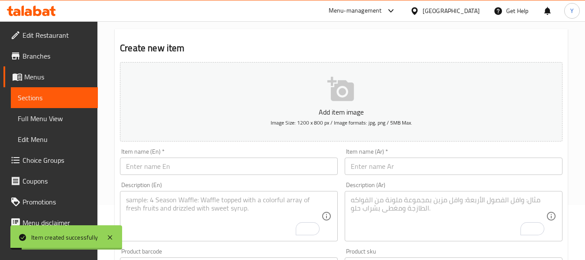
scroll to position [0, 0]
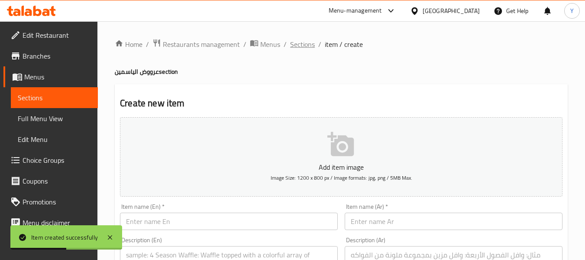
click at [299, 47] on span "Sections" at bounding box center [302, 44] width 25 height 10
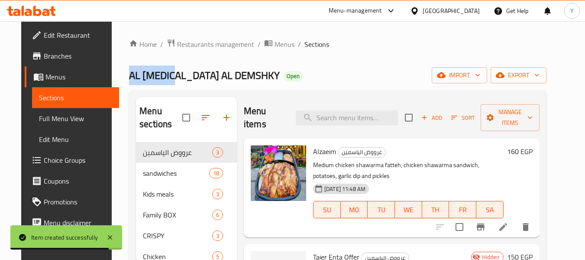
drag, startPoint x: 162, startPoint y: 75, endPoint x: 118, endPoint y: 78, distance: 43.4
click at [112, 75] on div "Home / Restaurants management / Menus / Sections AL YASMIN AL DEMSHKY Open impo…" at bounding box center [338, 240] width 452 height 439
copy span "AL YASMIN"
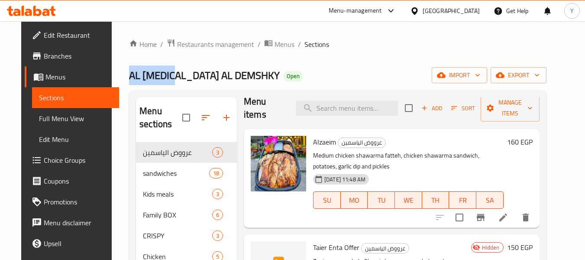
scroll to position [12, 0]
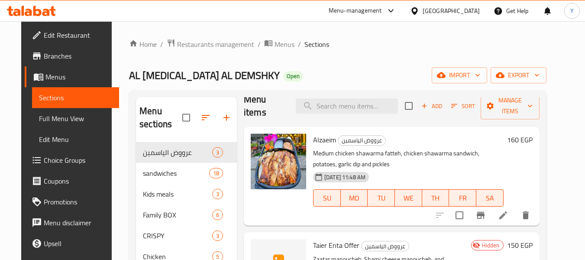
click at [318, 70] on div "AL YASMIN AL DEMSHKY Open import export" at bounding box center [338, 75] width 418 height 16
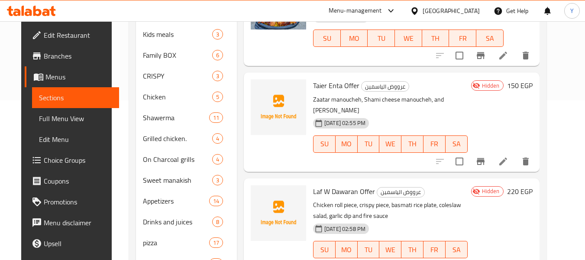
scroll to position [173, 0]
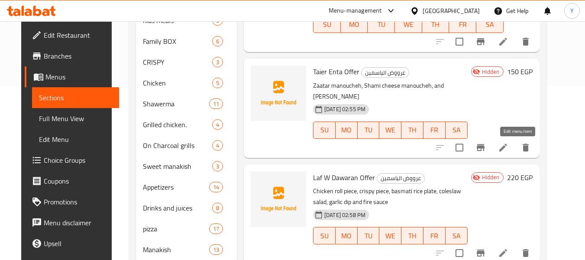
click at [509, 146] on icon at bounding box center [503, 147] width 10 height 10
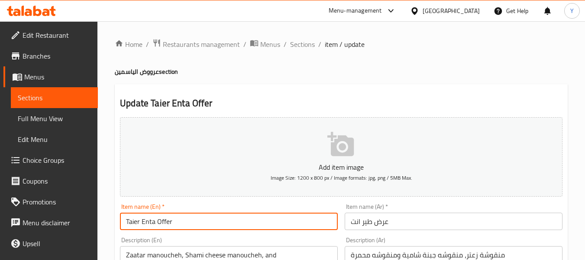
click at [131, 220] on input "Taier Enta Offer" at bounding box center [229, 220] width 218 height 17
click at [132, 221] on input "Taier Enta Offer" at bounding box center [229, 220] width 218 height 17
click at [196, 227] on input "Tier Enta Offer" at bounding box center [229, 220] width 218 height 17
type input "Tier Enta Offer"
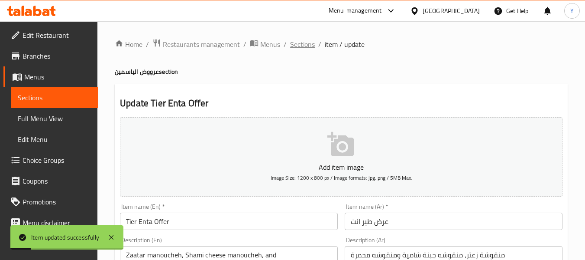
click at [296, 44] on span "Sections" at bounding box center [302, 44] width 25 height 10
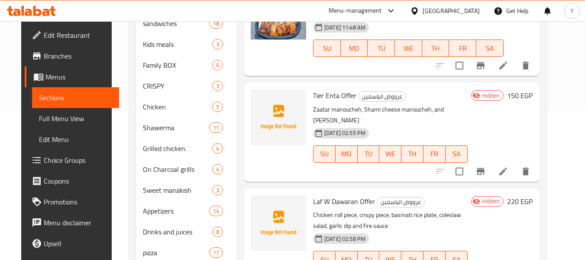
scroll to position [158, 0]
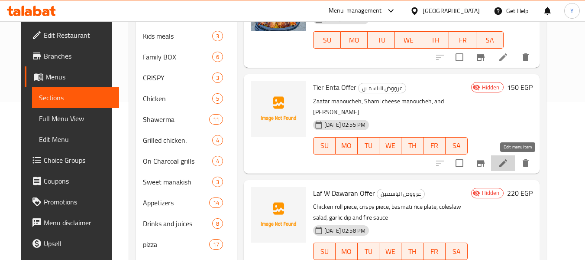
click at [509, 166] on icon at bounding box center [503, 163] width 10 height 10
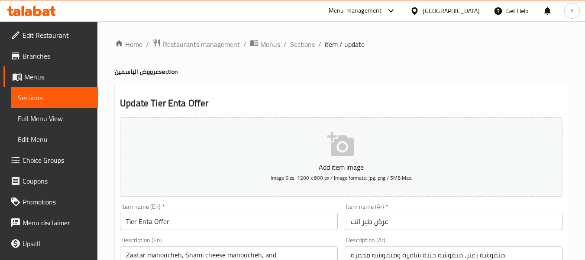
drag, startPoint x: 32, startPoint y: 82, endPoint x: 316, endPoint y: 74, distance: 284.4
click at [316, 74] on h4 "عرووض الياسمين section" at bounding box center [341, 71] width 453 height 9
click at [304, 45] on span "Sections" at bounding box center [302, 44] width 25 height 10
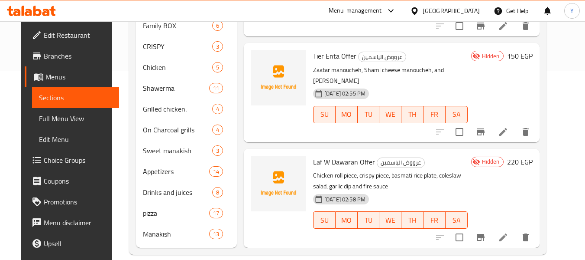
scroll to position [201, 0]
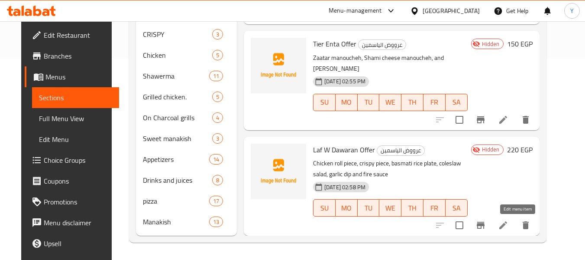
click at [509, 222] on icon at bounding box center [503, 225] width 10 height 10
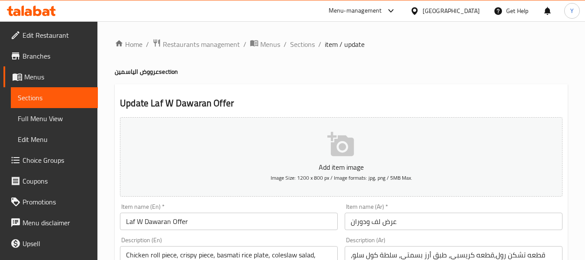
click at [41, 55] on span "Branches" at bounding box center [57, 56] width 68 height 10
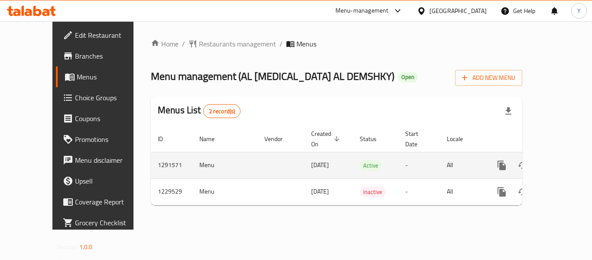
click at [564, 155] on link "enhanced table" at bounding box center [564, 165] width 21 height 21
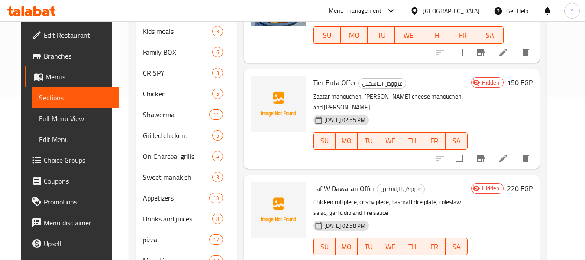
scroll to position [173, 0]
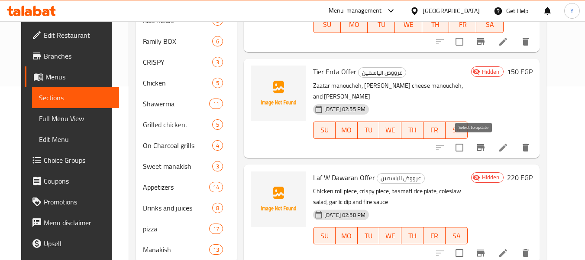
click at [469, 149] on input "checkbox" at bounding box center [460, 147] width 18 height 18
checkbox input "true"
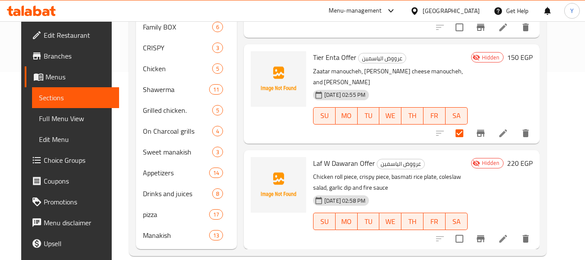
scroll to position [201, 0]
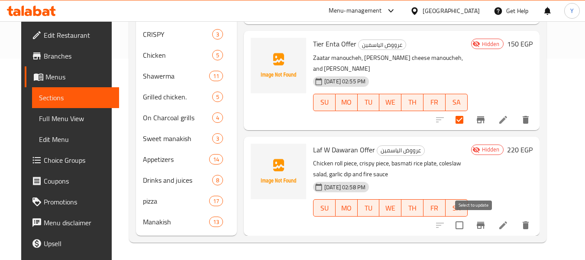
click at [469, 223] on input "checkbox" at bounding box center [460, 225] width 18 height 18
checkbox input "true"
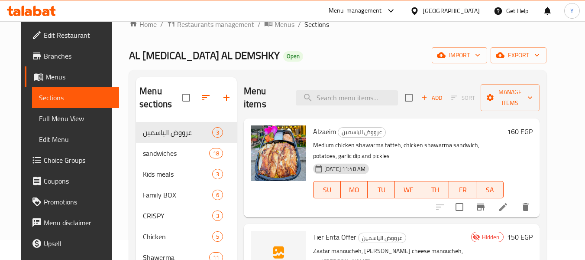
scroll to position [0, 0]
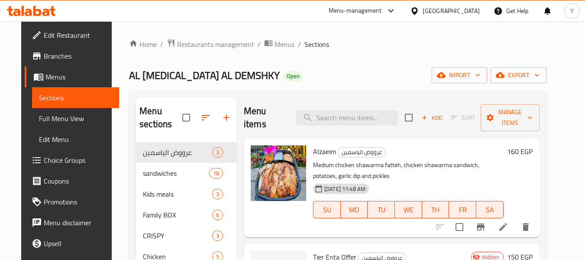
drag, startPoint x: 543, startPoint y: 72, endPoint x: 494, endPoint y: 153, distance: 95.0
click at [495, 153] on div "Home / Restaurants management / Menus / Sections AL YASMIN AL DEMSHKY Open impo…" at bounding box center [338, 241] width 418 height 405
click at [513, 117] on span "Manage items" at bounding box center [510, 118] width 45 height 22
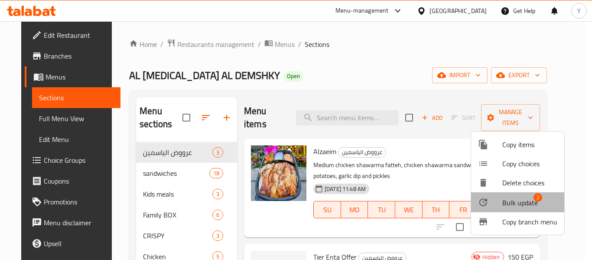
click at [504, 197] on span "Bulk update" at bounding box center [520, 202] width 36 height 10
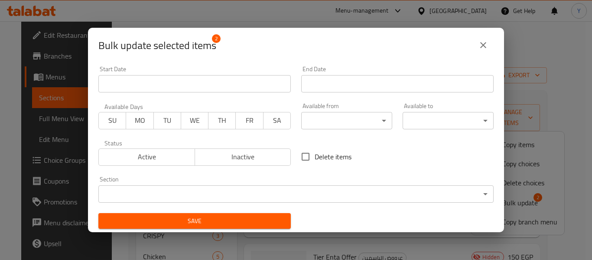
click at [148, 155] on span "Active" at bounding box center [146, 156] width 89 height 13
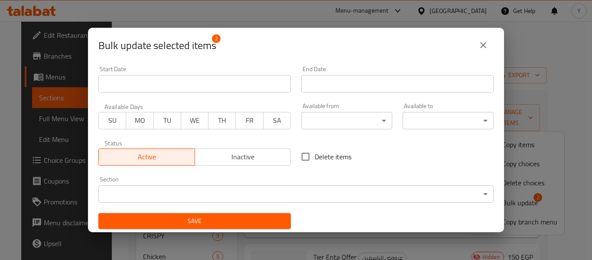
click at [204, 221] on span "Save" at bounding box center [194, 220] width 179 height 11
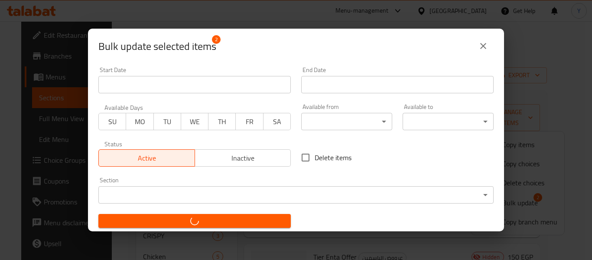
checkbox input "false"
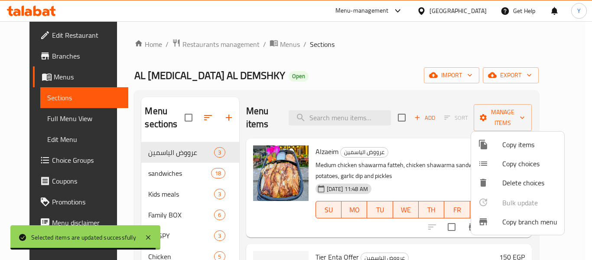
click at [444, 162] on div at bounding box center [296, 130] width 592 height 260
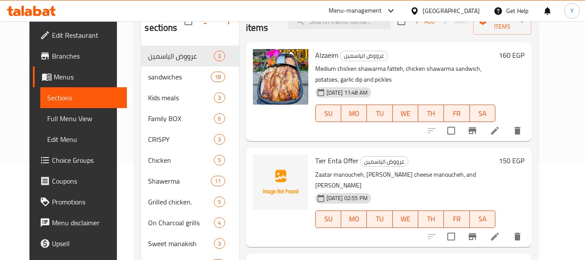
scroll to position [201, 0]
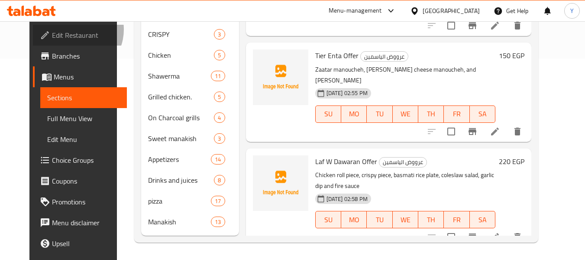
click at [52, 30] on span "Edit Restaurant" at bounding box center [86, 35] width 68 height 10
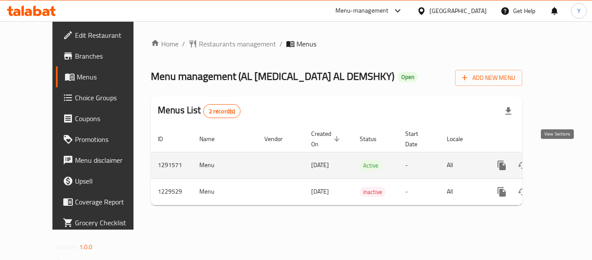
click at [559, 160] on icon "enhanced table" at bounding box center [564, 165] width 10 height 10
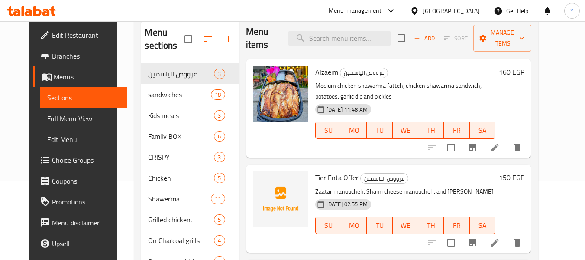
scroll to position [201, 0]
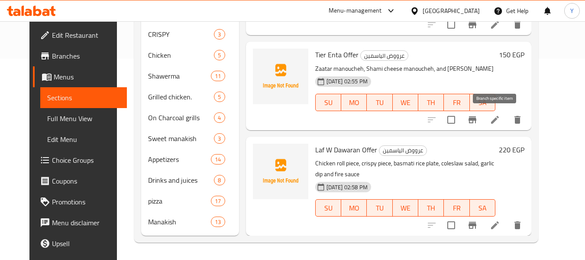
click at [461, 123] on input "checkbox" at bounding box center [451, 119] width 18 height 18
checkbox input "true"
click at [461, 225] on input "checkbox" at bounding box center [451, 225] width 18 height 18
checkbox input "true"
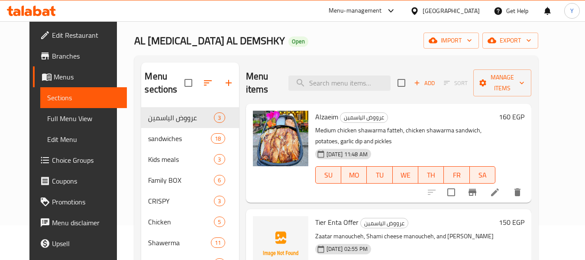
scroll to position [28, 0]
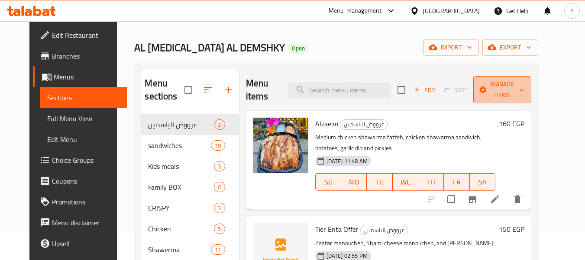
click at [525, 91] on span "Manage items" at bounding box center [503, 90] width 44 height 22
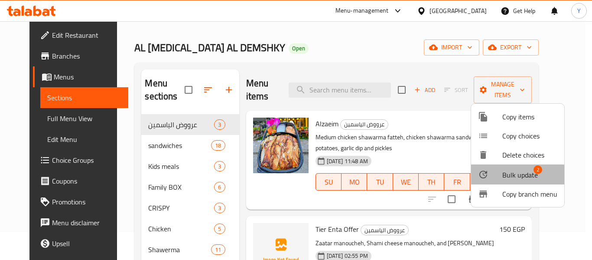
click at [505, 175] on span "Bulk update" at bounding box center [520, 174] width 36 height 10
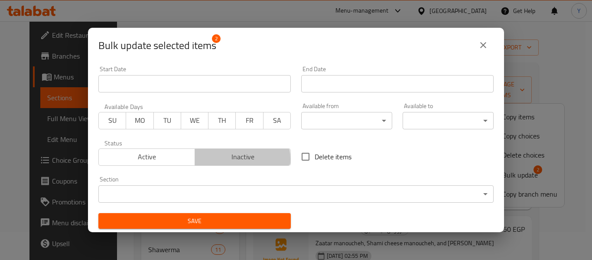
click at [224, 159] on span "Inactive" at bounding box center [242, 156] width 89 height 13
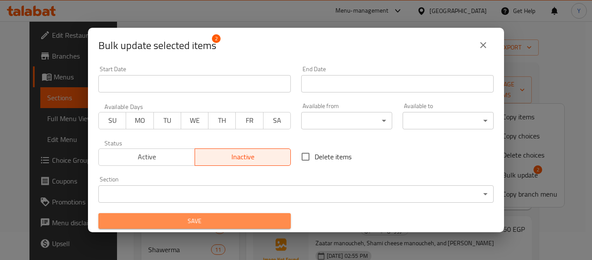
click at [219, 215] on span "Save" at bounding box center [194, 220] width 179 height 11
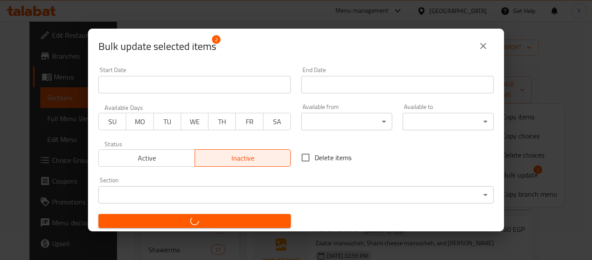
checkbox input "false"
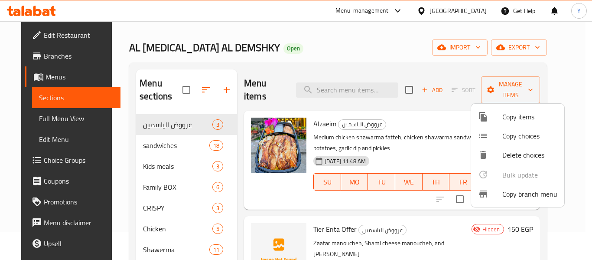
click at [538, 43] on div at bounding box center [296, 130] width 592 height 260
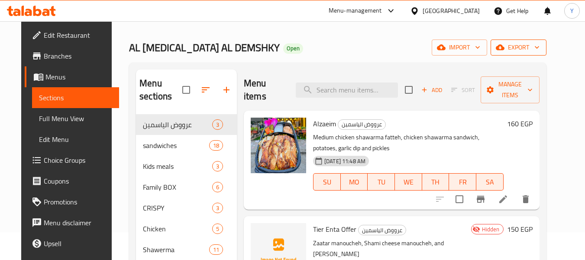
click at [540, 45] on span "export" at bounding box center [519, 47] width 42 height 11
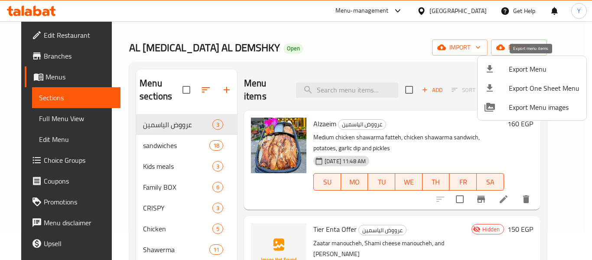
click at [526, 70] on span "Export Menu" at bounding box center [544, 69] width 71 height 10
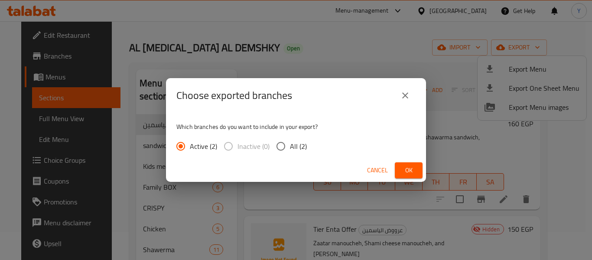
click at [303, 144] on span "All (2)" at bounding box center [298, 146] width 17 height 10
click at [290, 144] on input "All (2)" at bounding box center [281, 146] width 18 height 18
radio input "true"
click at [409, 172] on span "Ok" at bounding box center [409, 170] width 14 height 11
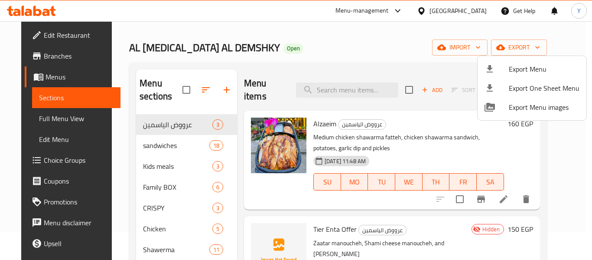
click at [338, 84] on div at bounding box center [296, 130] width 592 height 260
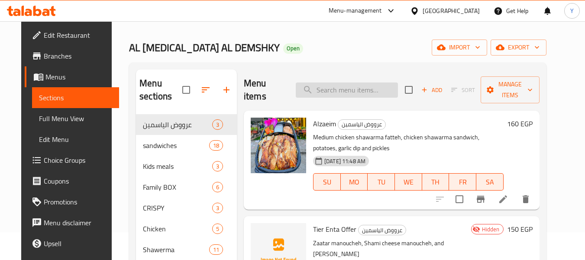
click at [337, 82] on input "search" at bounding box center [347, 89] width 102 height 15
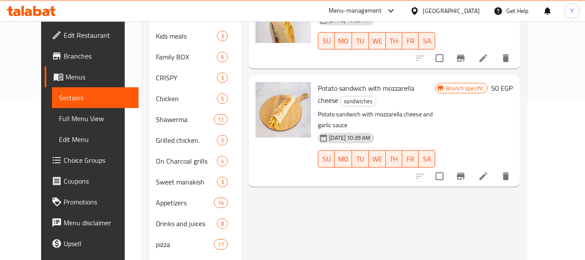
scroll to position [71, 0]
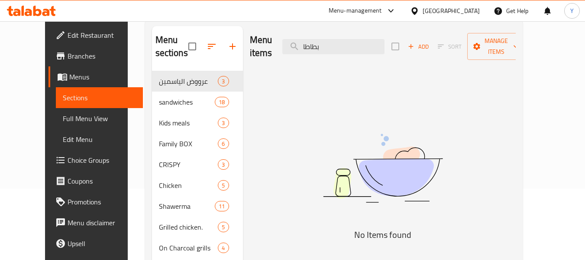
type input "بطاط"
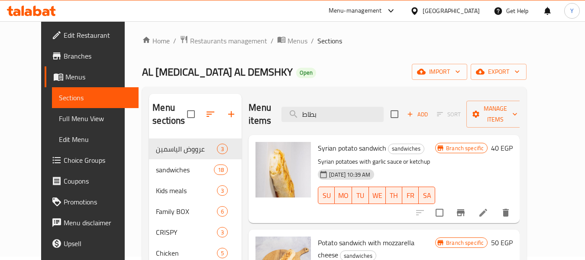
scroll to position [0, 0]
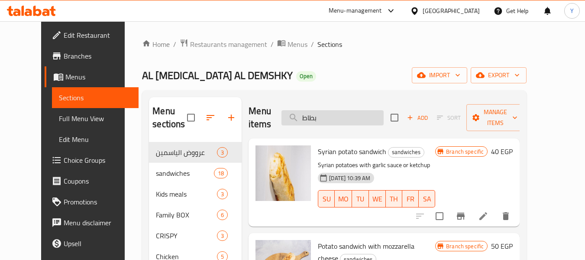
drag, startPoint x: 341, startPoint y: 113, endPoint x: 315, endPoint y: 104, distance: 28.0
click at [315, 110] on input "بطاط" at bounding box center [333, 117] width 102 height 15
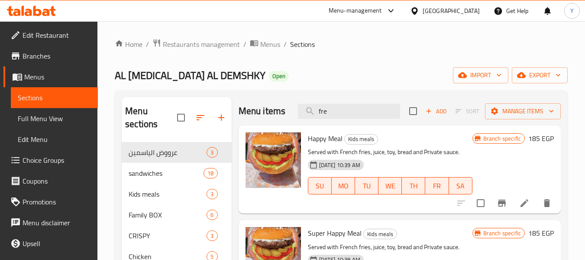
type input "fre"
click at [31, 123] on span "Full Menu View" at bounding box center [54, 118] width 73 height 10
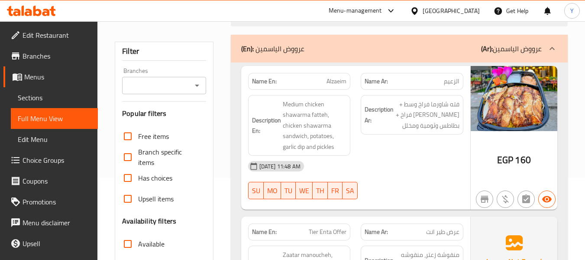
scroll to position [173, 0]
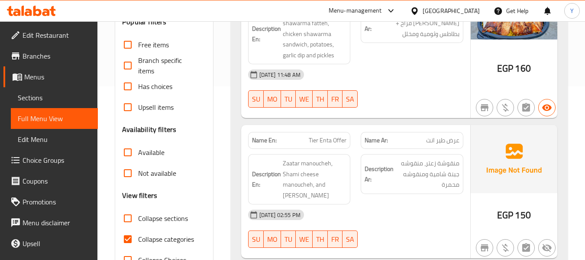
click at [387, 175] on strong "Description Ar:" at bounding box center [379, 173] width 29 height 21
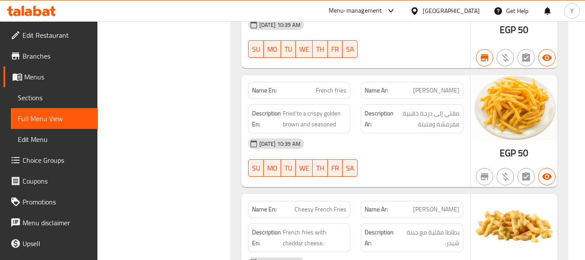
scroll to position [11050, 0]
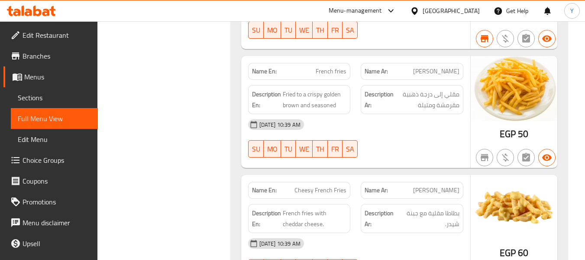
copy span "Cheesy French Fries"
